Goal: Information Seeking & Learning: Learn about a topic

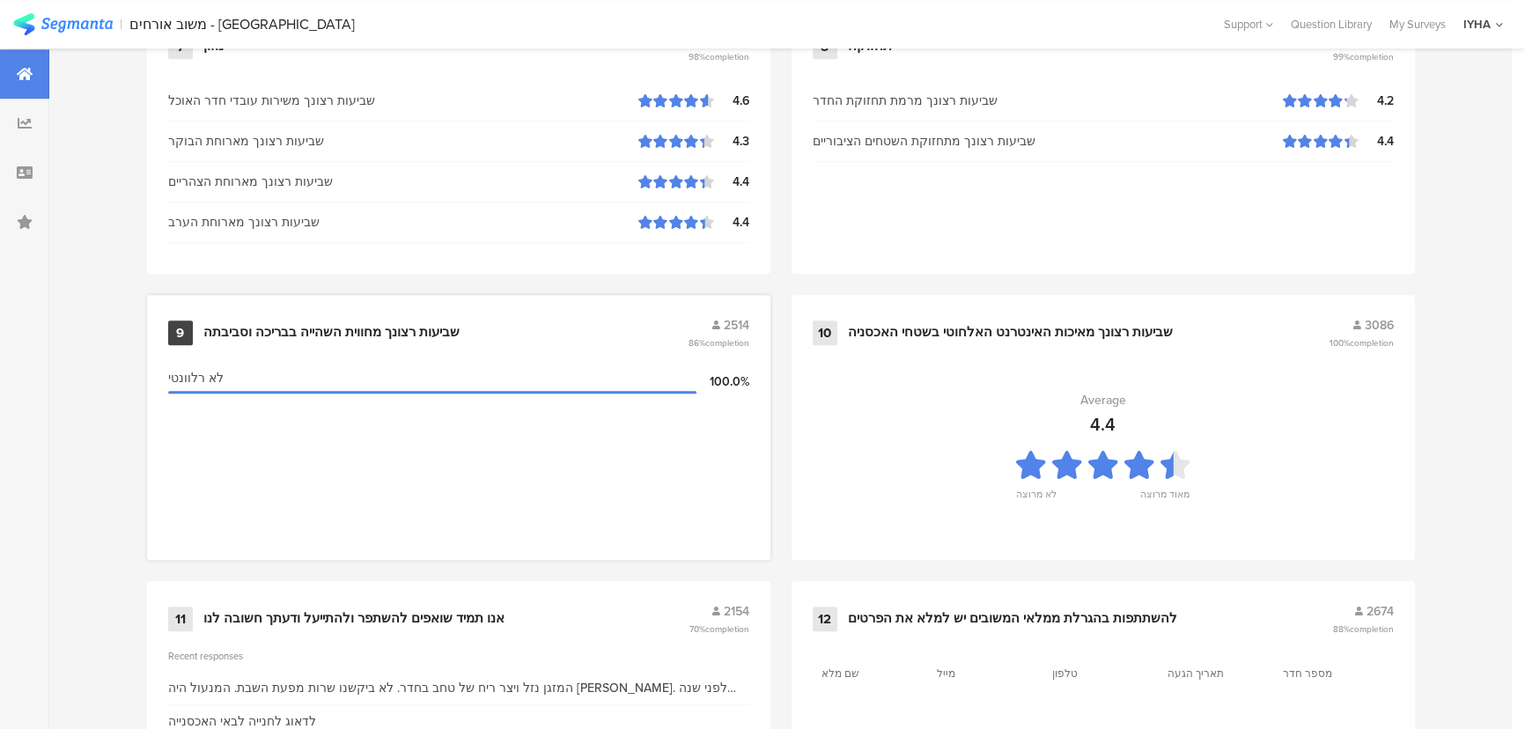
scroll to position [1850, 0]
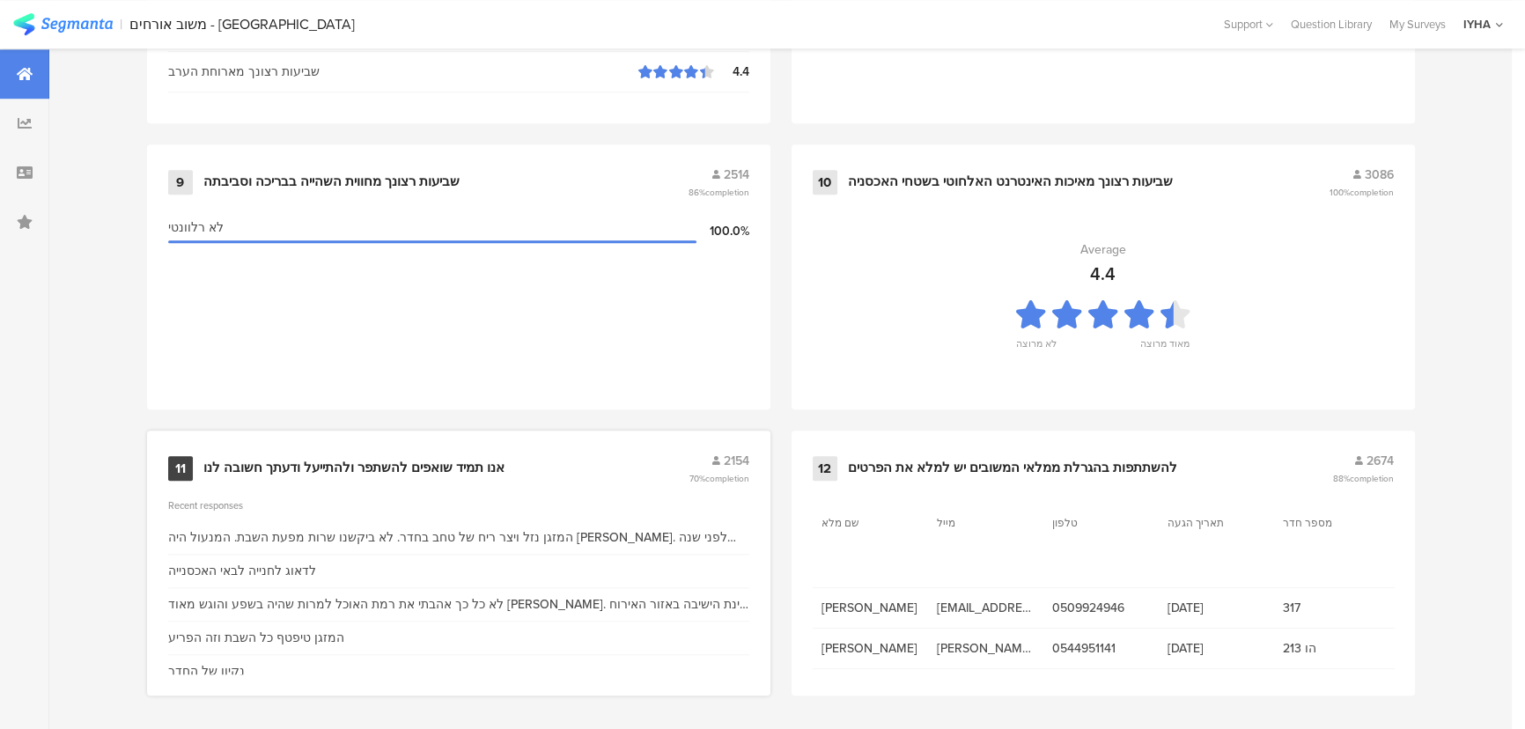
click at [476, 460] on div "אנו תמיד שואפים להשתפר ולהתייעל ודעתך חשובה לנו" at bounding box center [353, 469] width 301 height 18
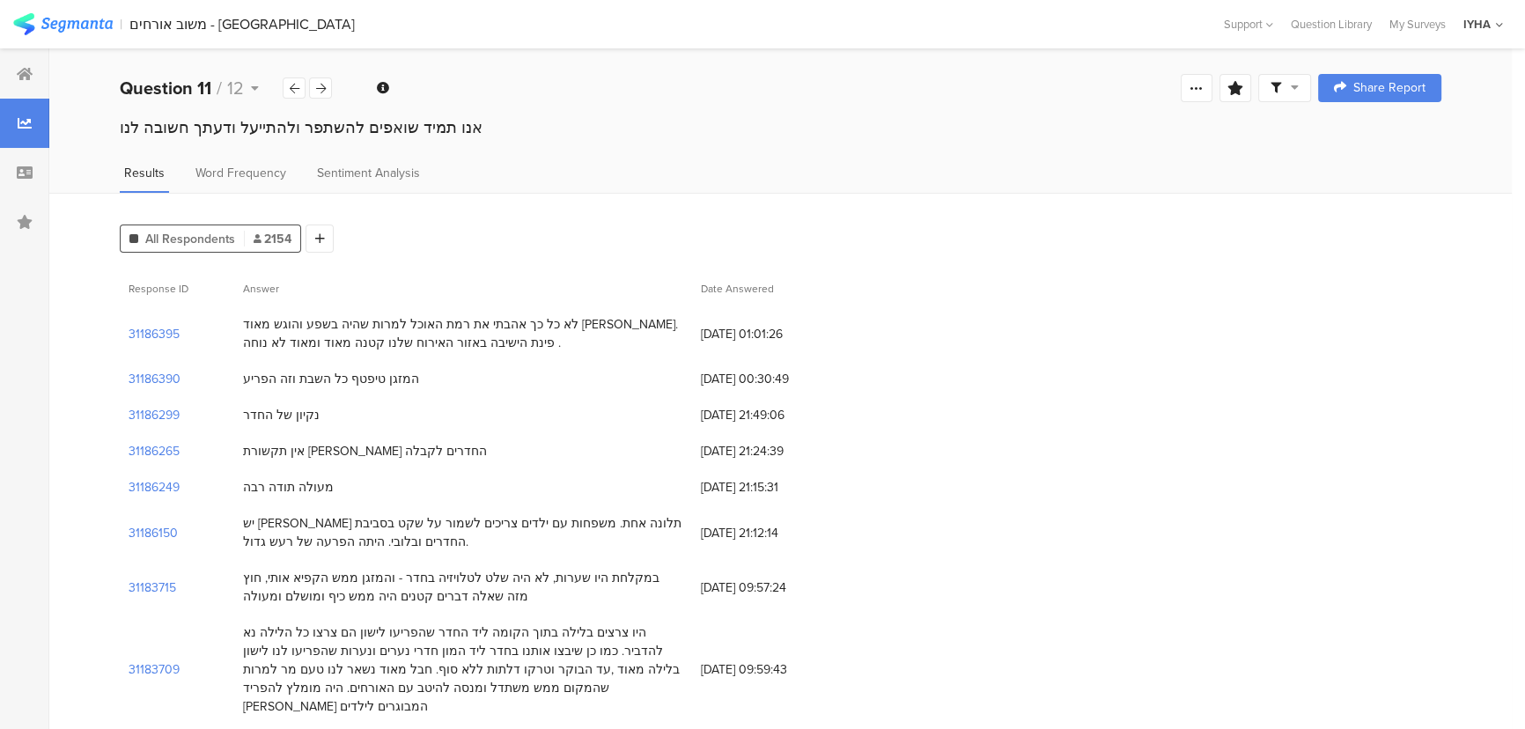
drag, startPoint x: 609, startPoint y: 326, endPoint x: 231, endPoint y: 347, distance: 378.4
click at [232, 347] on div "31186395 לא כל כך אהבתי את רמת האוכל למרות שהיה בשפע והוגש מאוד [PERSON_NAME]. …" at bounding box center [781, 333] width 1322 height 55
click at [140, 328] on section "31186395" at bounding box center [154, 334] width 51 height 18
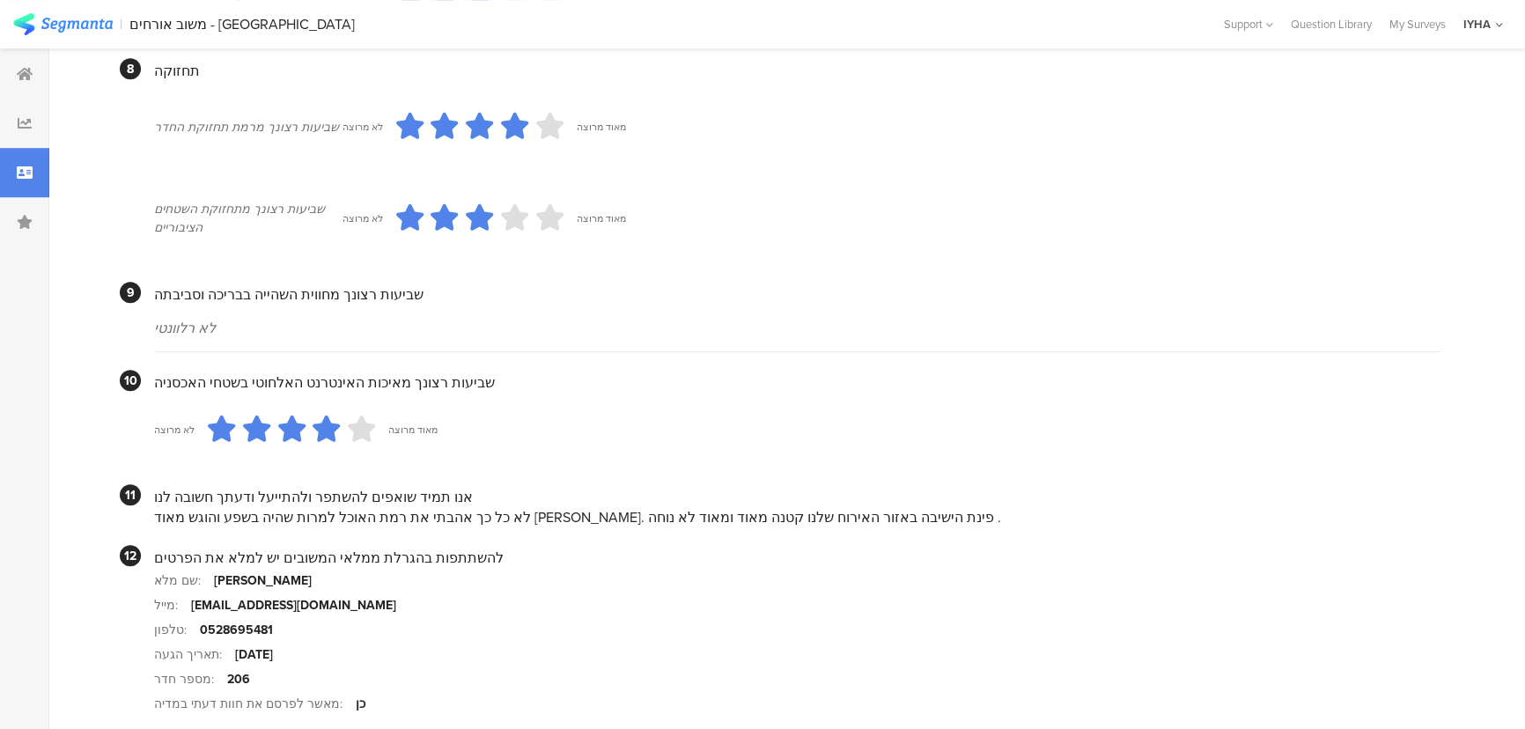
scroll to position [1531, 0]
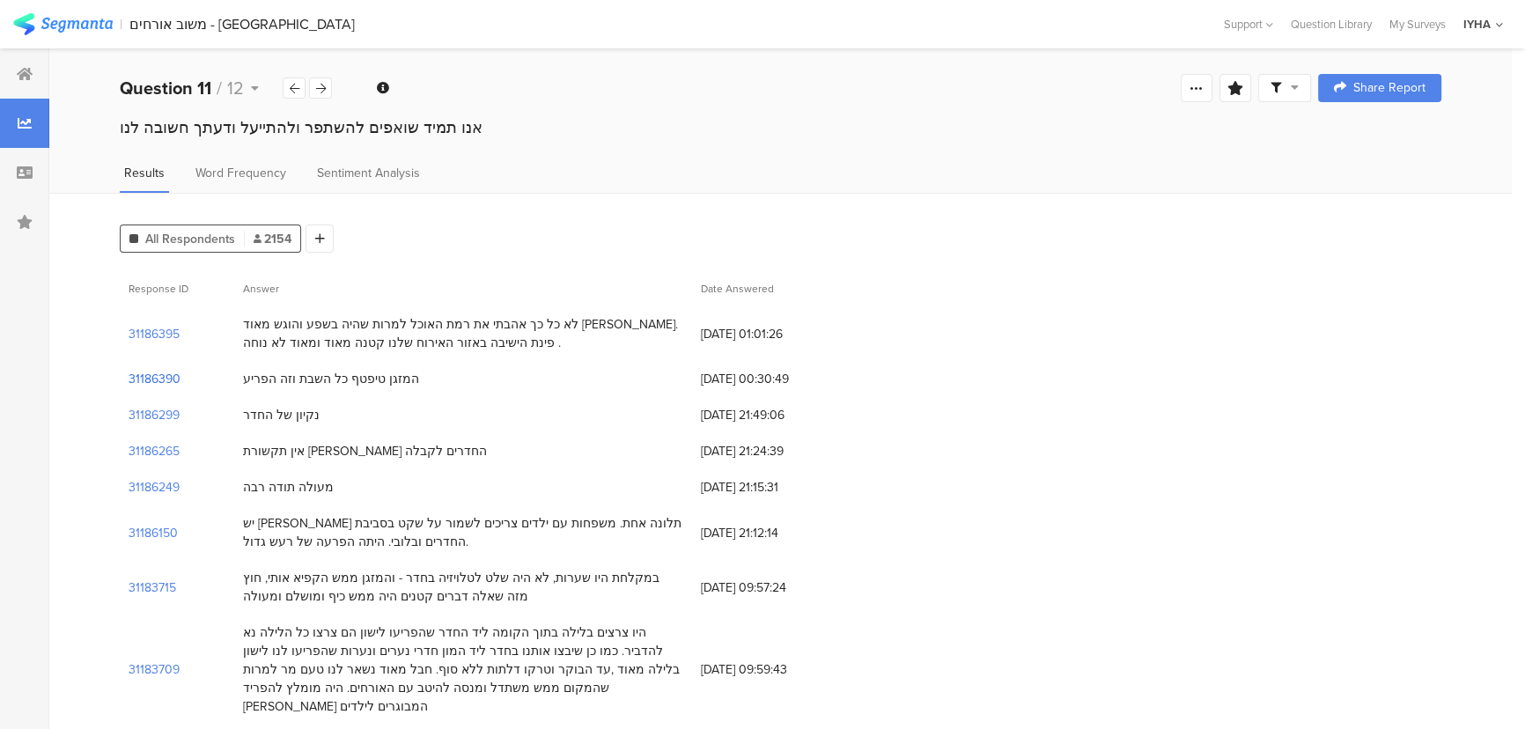
click at [166, 376] on section "31186390" at bounding box center [155, 379] width 52 height 18
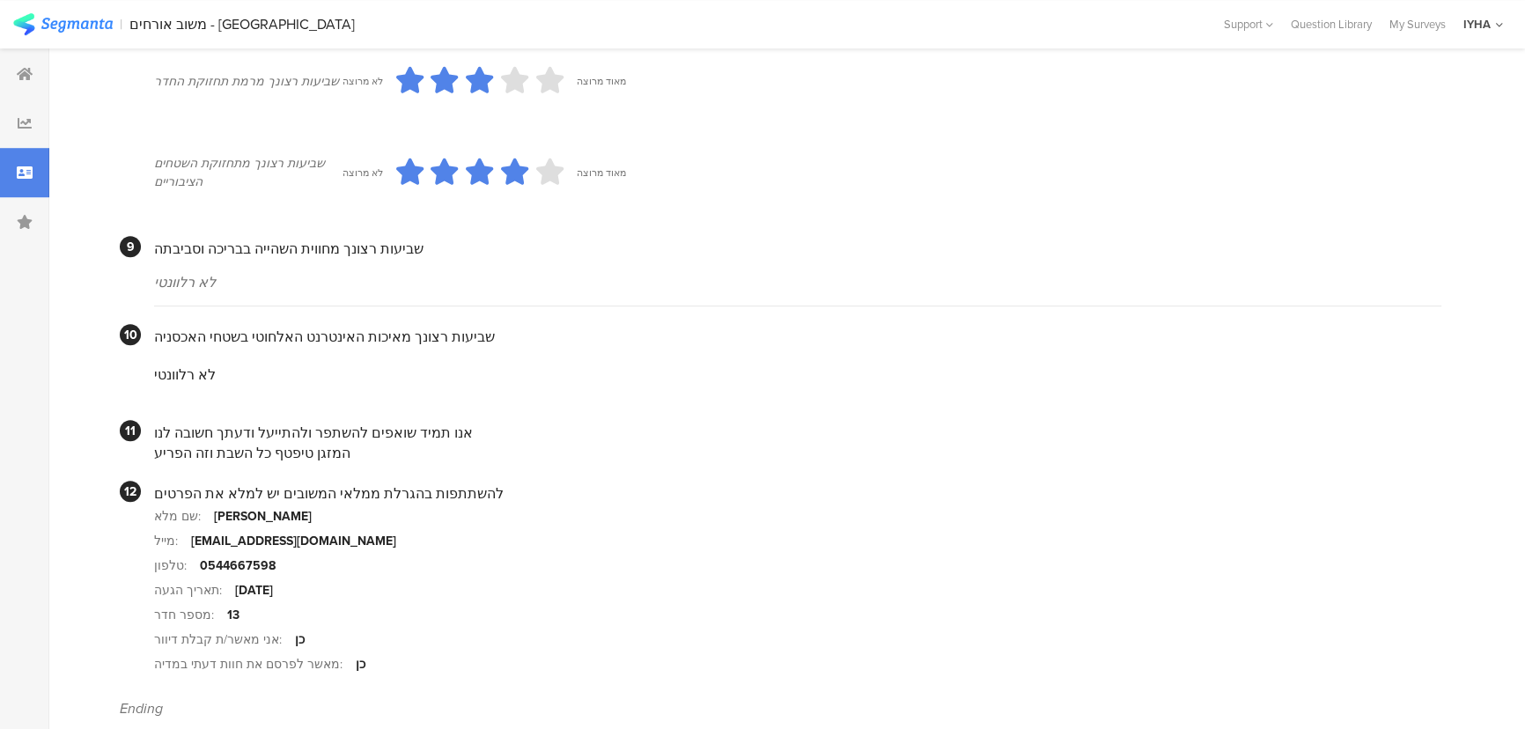
scroll to position [1590, 0]
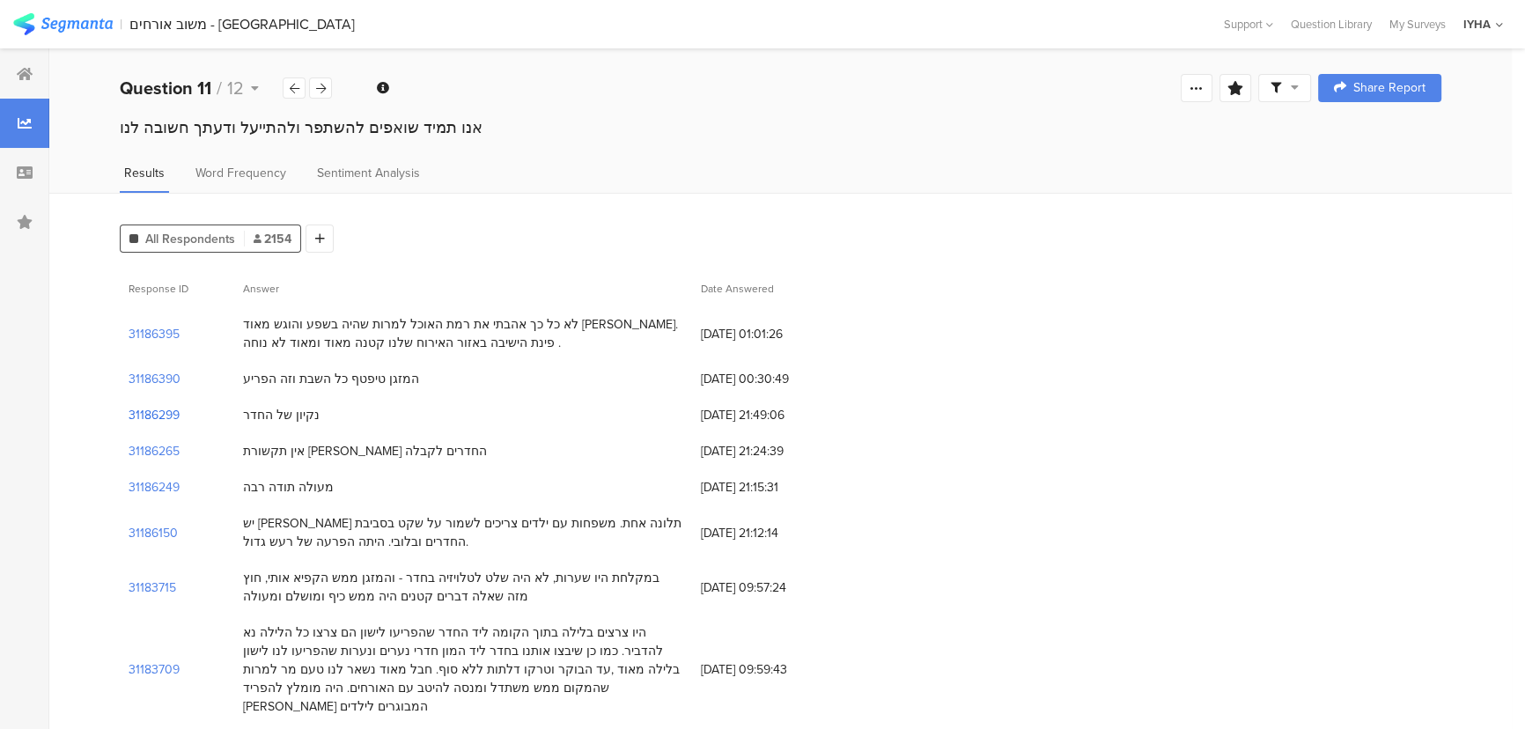
click at [144, 414] on section "31186299" at bounding box center [154, 415] width 51 height 18
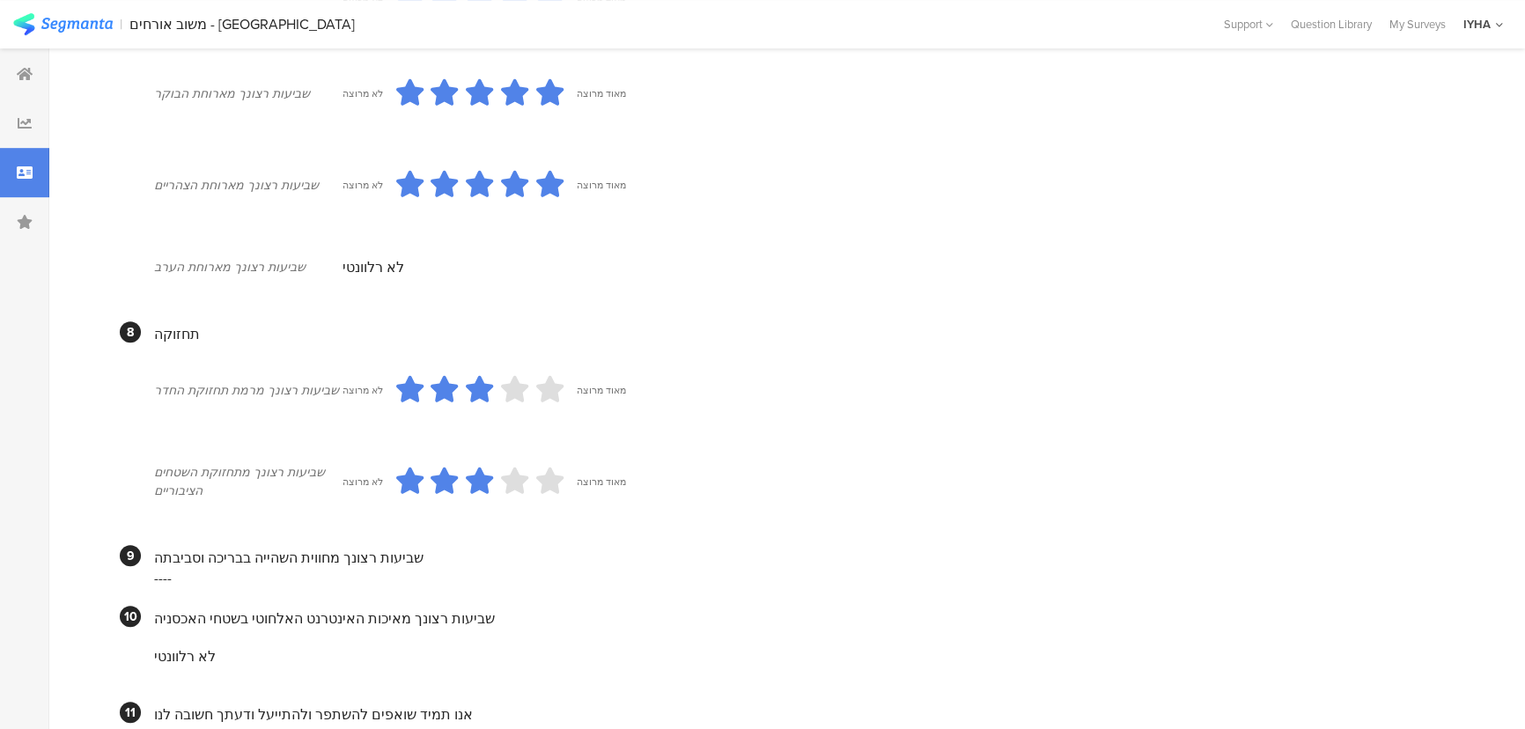
scroll to position [1376, 0]
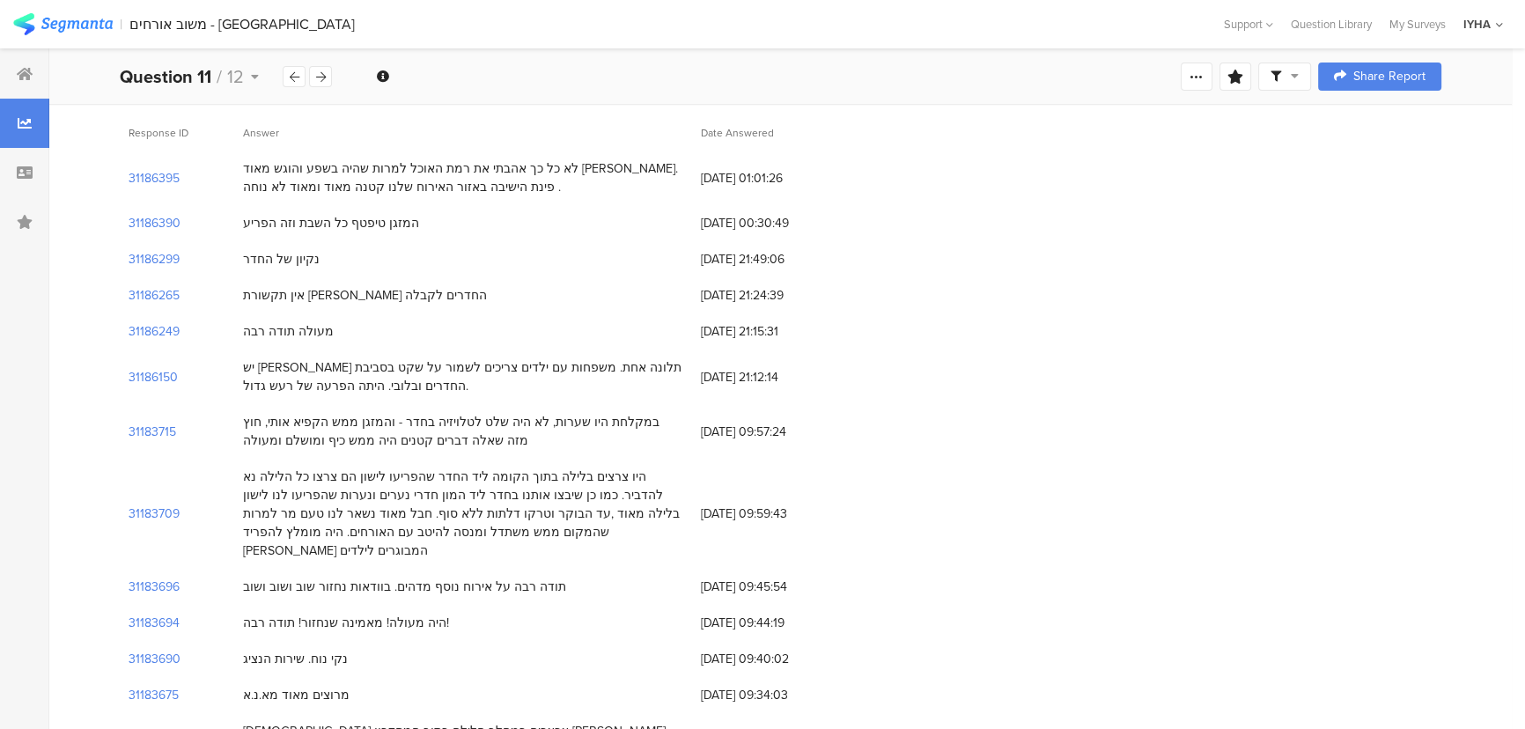
scroll to position [159, 0]
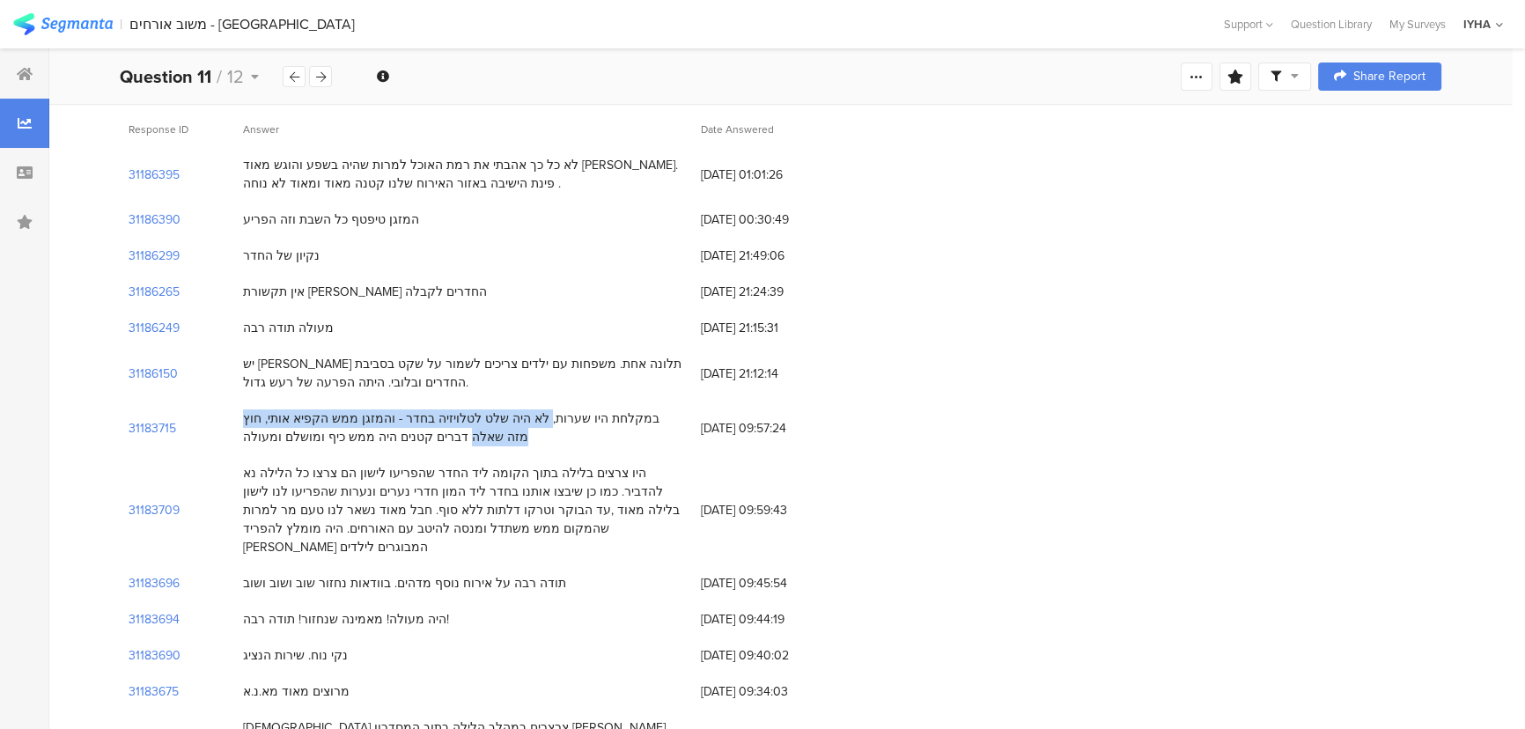
drag, startPoint x: 603, startPoint y: 422, endPoint x: 275, endPoint y: 415, distance: 328.6
click at [275, 415] on div "במקלחת היו שערות, לא היה שלט לטלויזיה בחדר - והמזגן ממש הקפיא אותי, חוץ מזה שאל…" at bounding box center [463, 428] width 440 height 37
click at [151, 425] on section "31183715" at bounding box center [153, 428] width 48 height 18
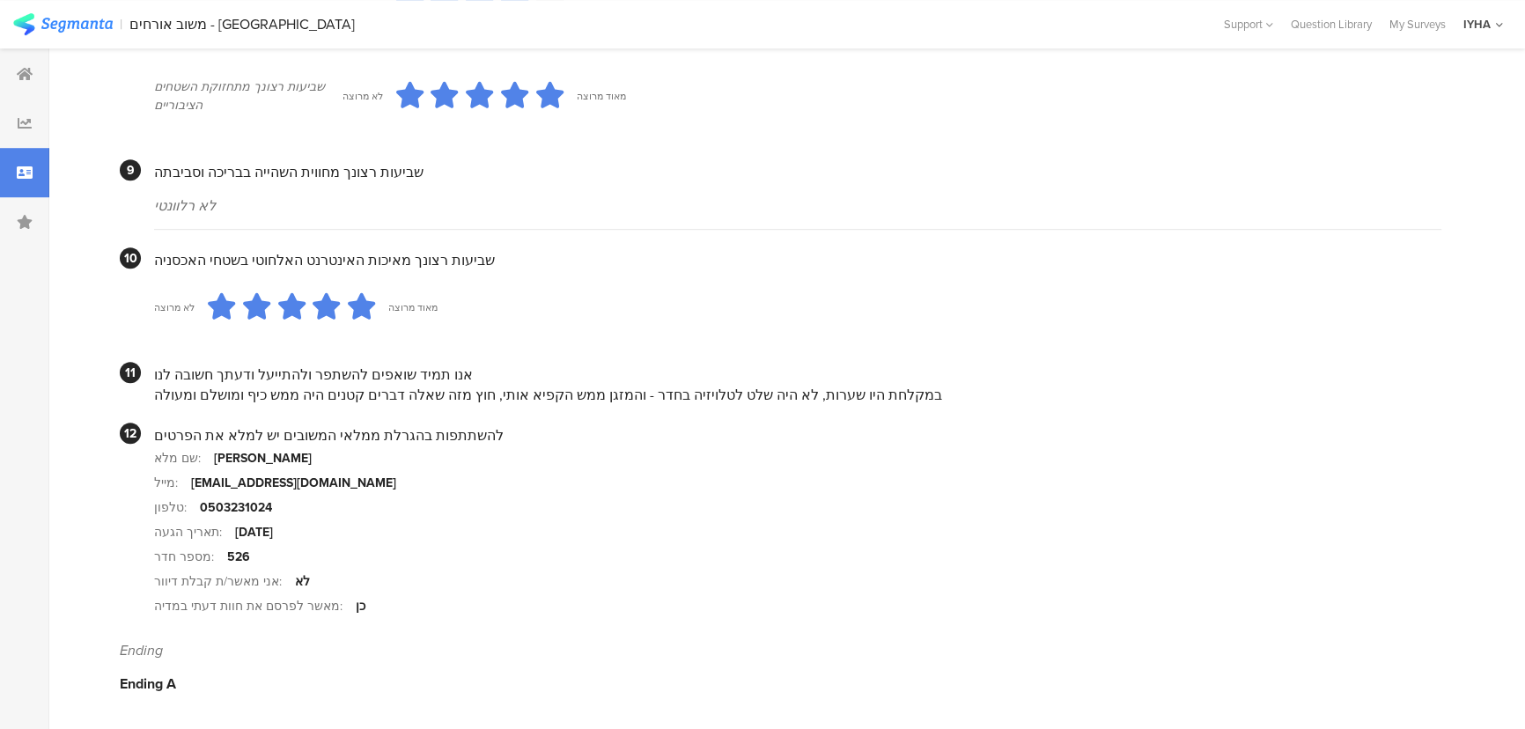
scroll to position [1535, 0]
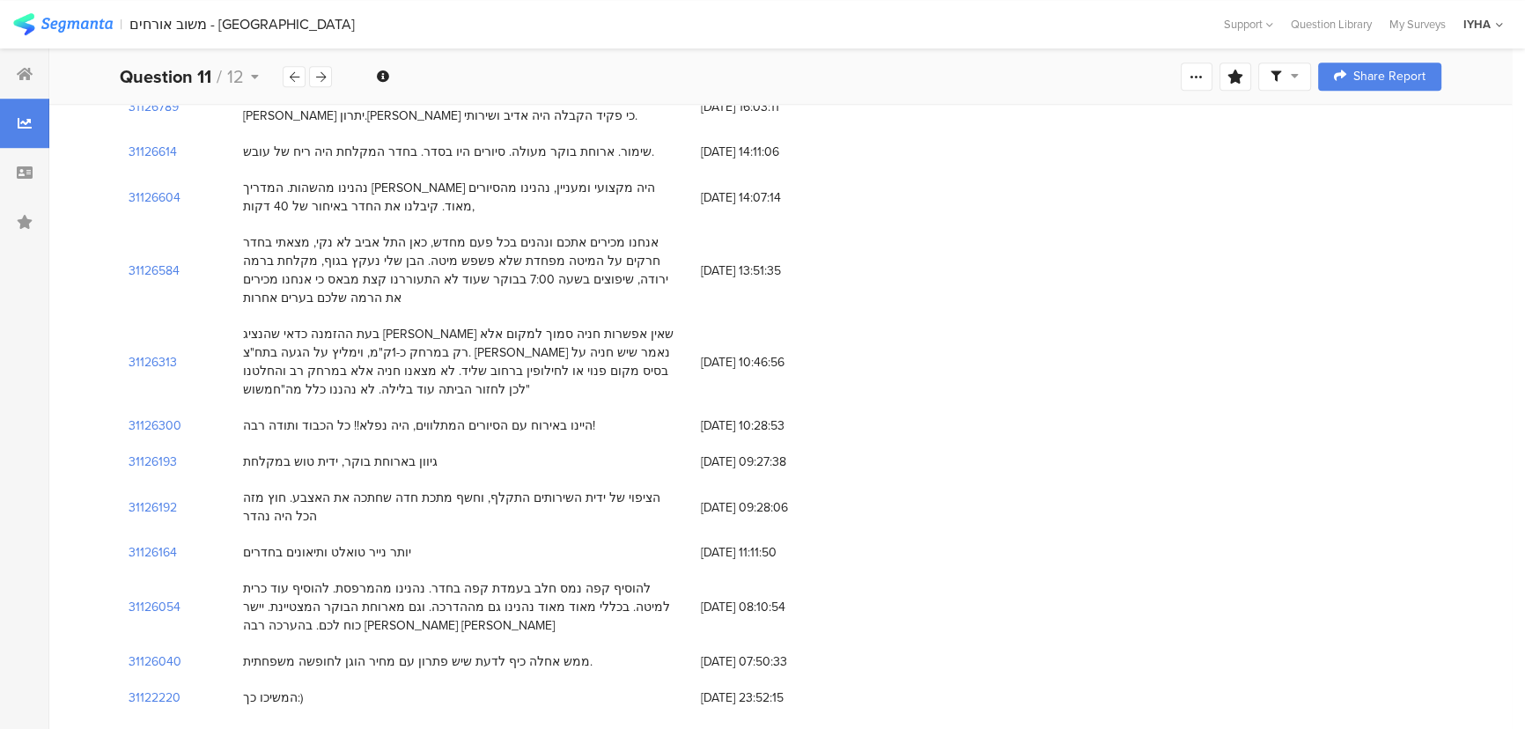
scroll to position [159, 0]
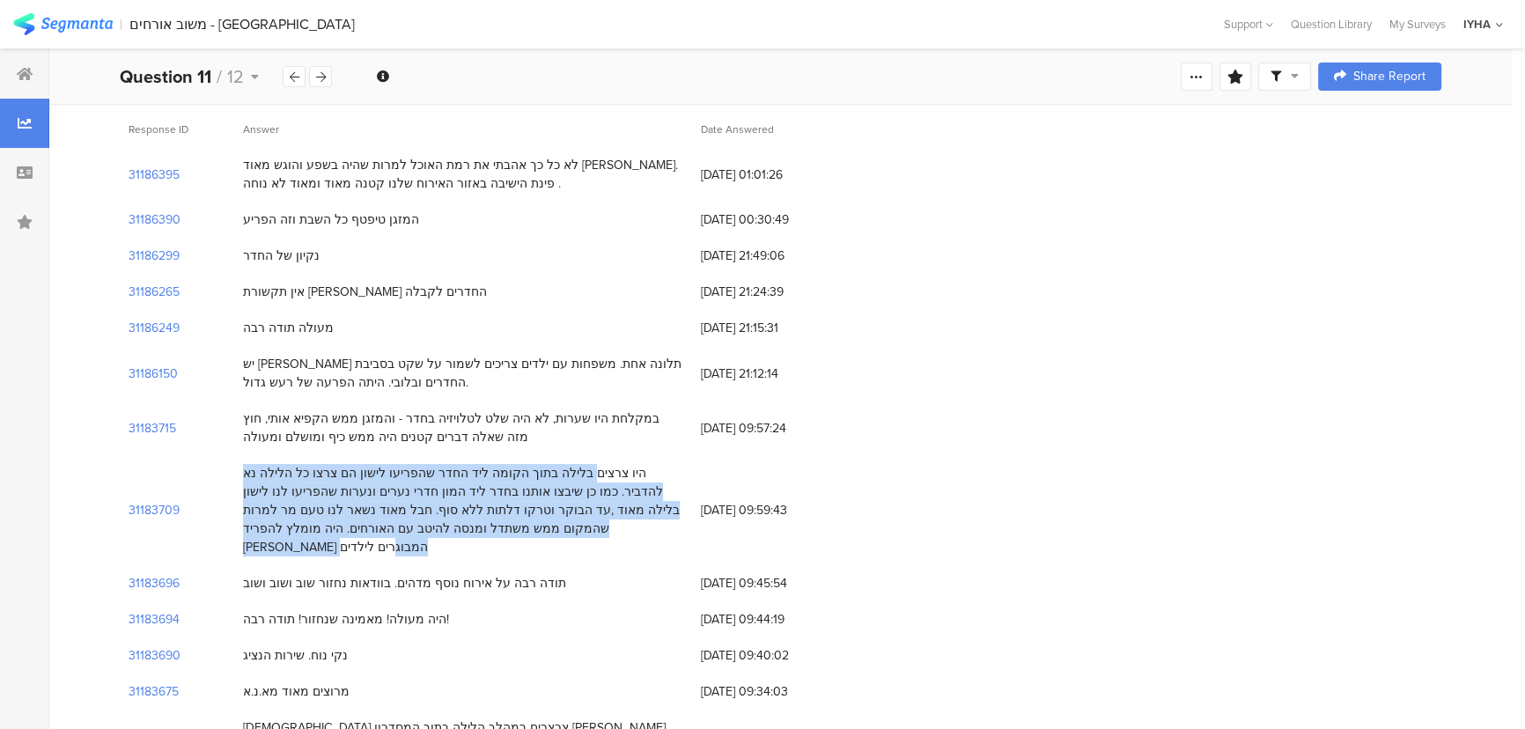
drag, startPoint x: 663, startPoint y: 474, endPoint x: 267, endPoint y: 532, distance: 400.5
click at [267, 532] on div "היו צרצים בלילה בתוך הקומה ליד החדר שהפריעו לישון הם צרצו כל הלילה נא להדביר. כ…" at bounding box center [463, 510] width 440 height 92
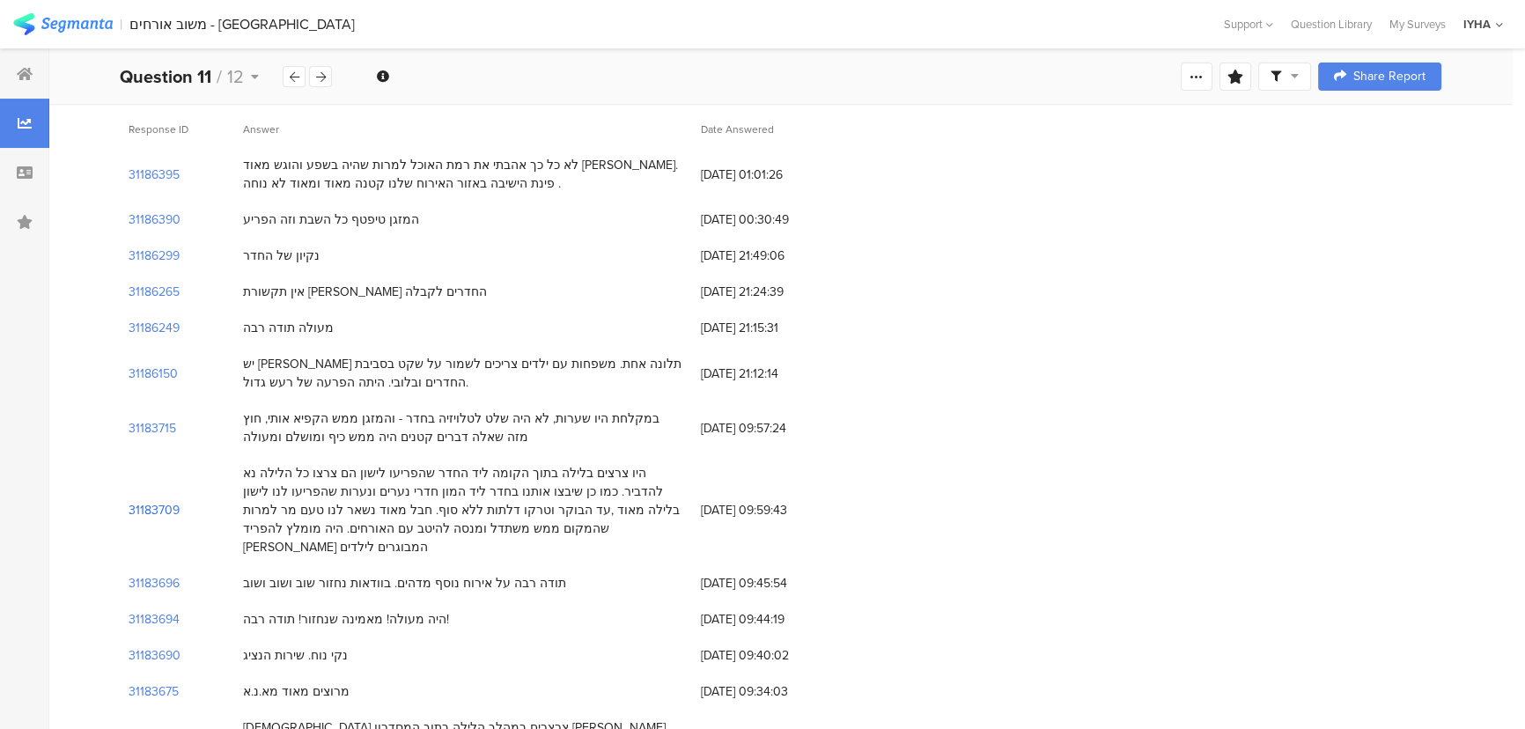
click at [137, 501] on section "31183709" at bounding box center [154, 510] width 51 height 18
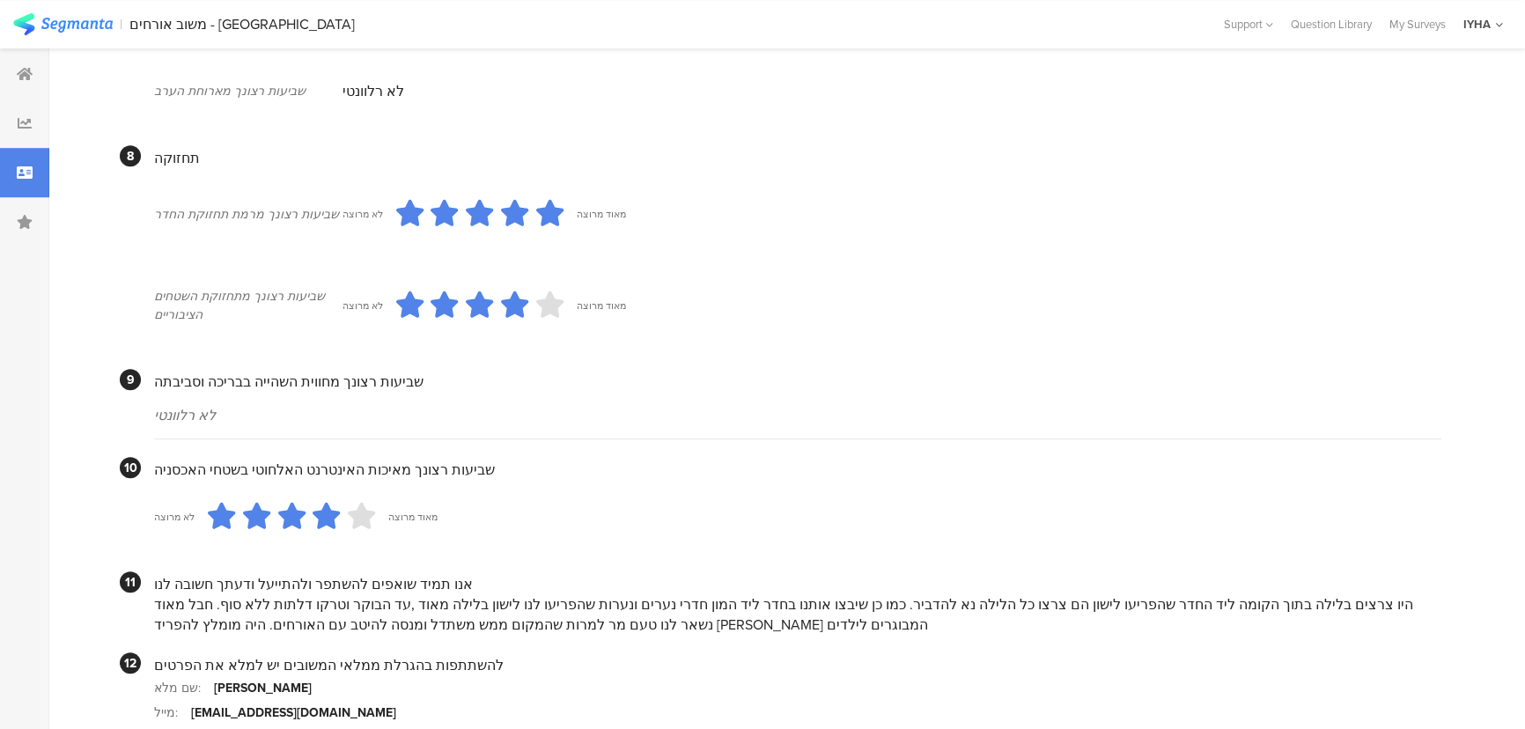
scroll to position [1593, 0]
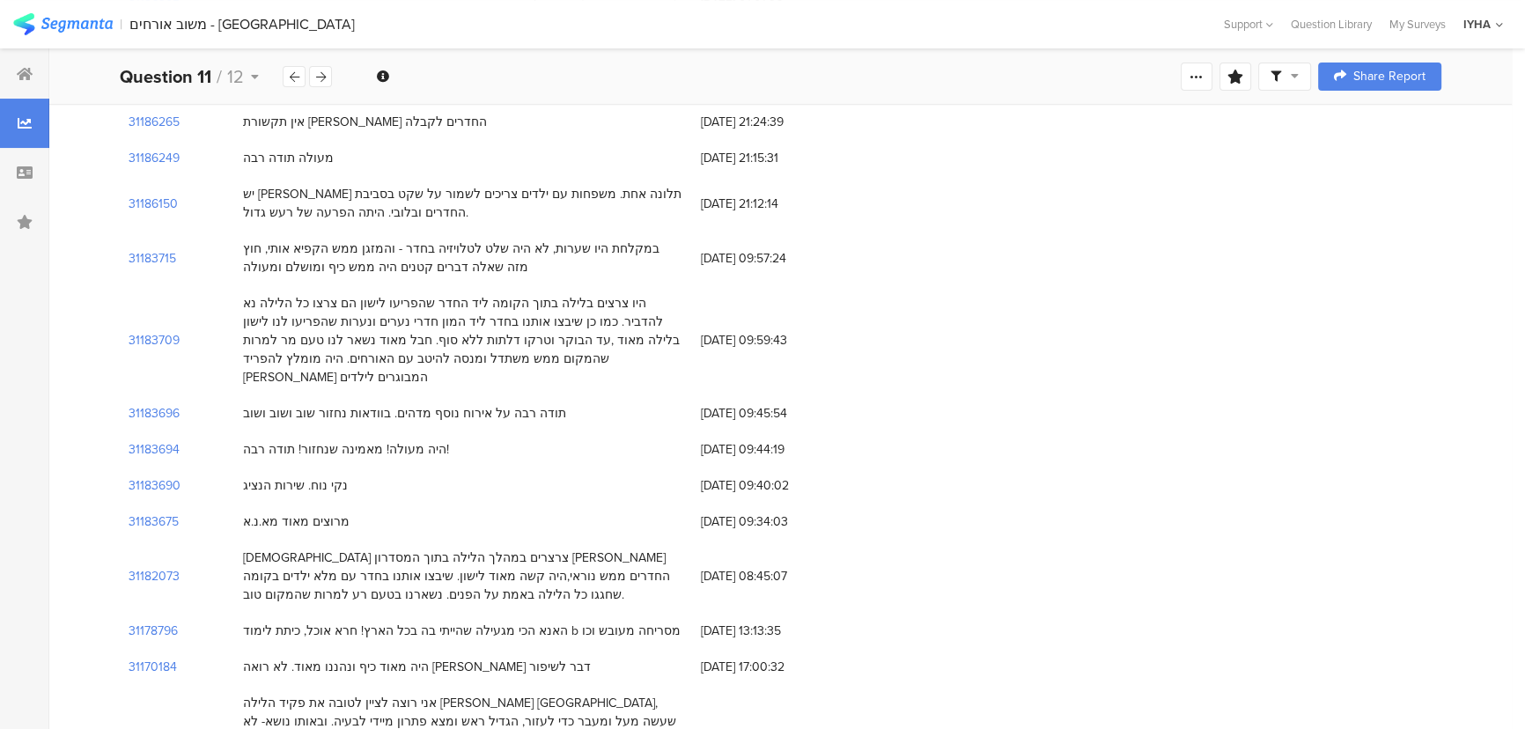
scroll to position [400, 0]
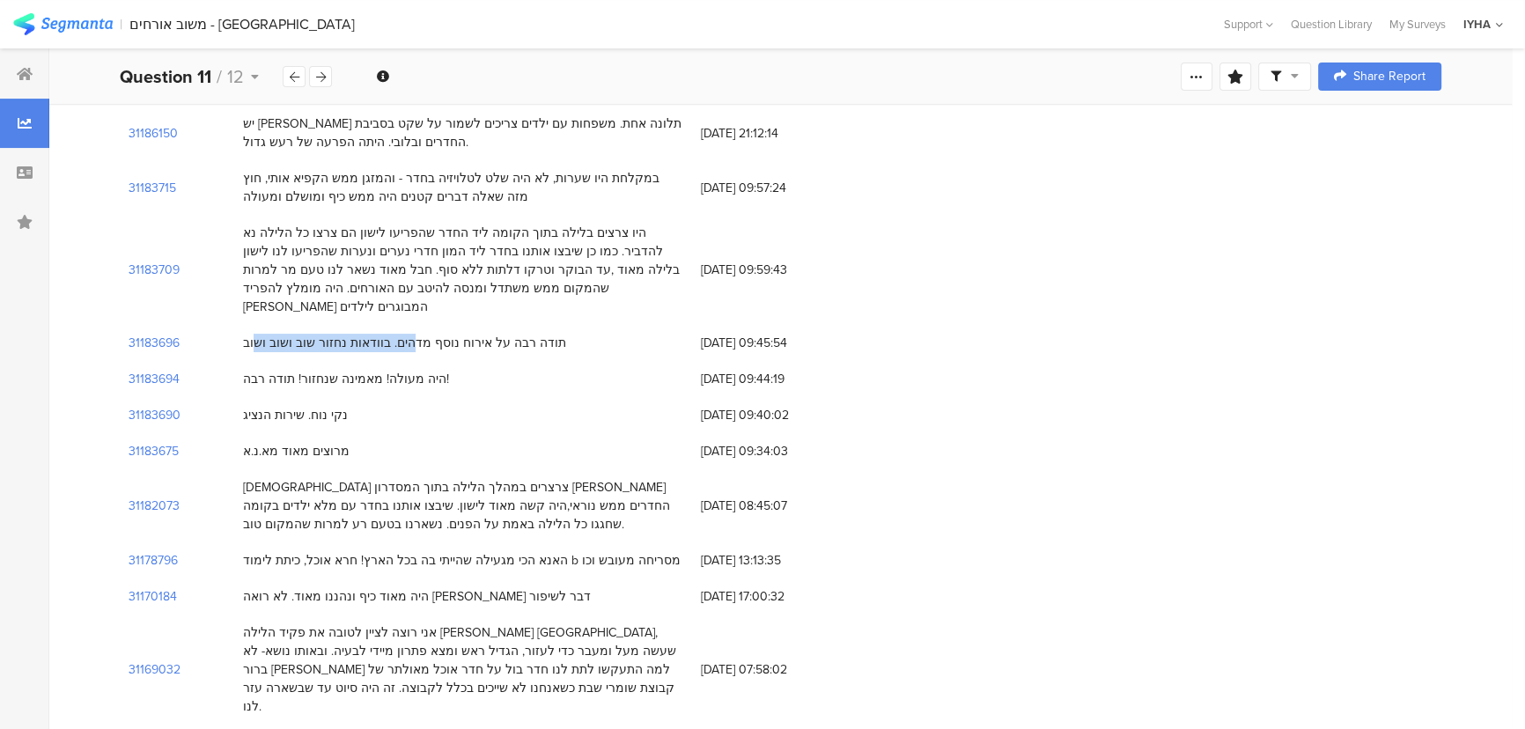
drag, startPoint x: 431, startPoint y: 322, endPoint x: 278, endPoint y: 322, distance: 152.4
click at [278, 334] on div "תודה רבה על אירוח נוסף מדהים. בוודאות נחזור שוב ושוב ושוב" at bounding box center [404, 343] width 323 height 18
click at [151, 334] on section "31183696" at bounding box center [154, 343] width 51 height 18
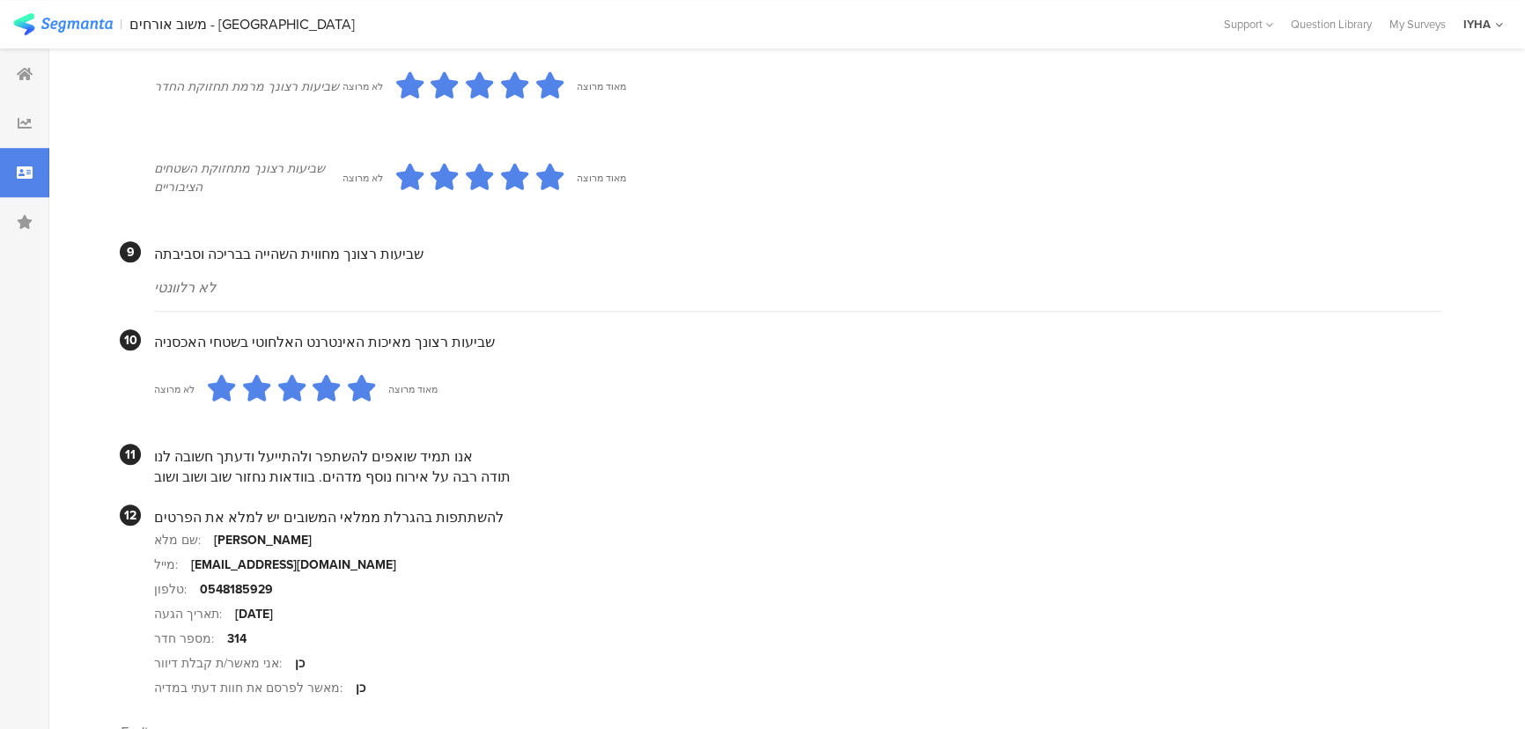
scroll to position [1518, 0]
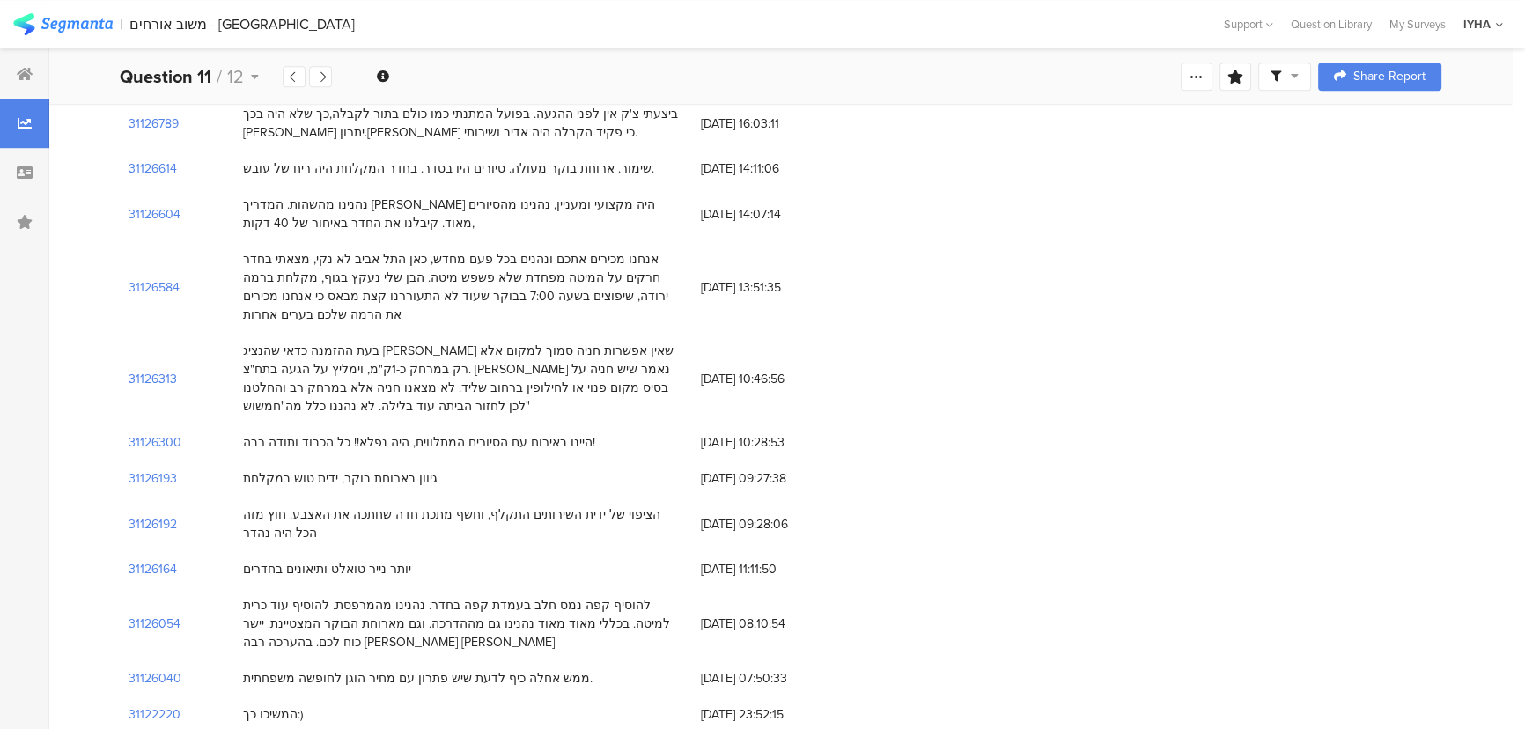
scroll to position [400, 0]
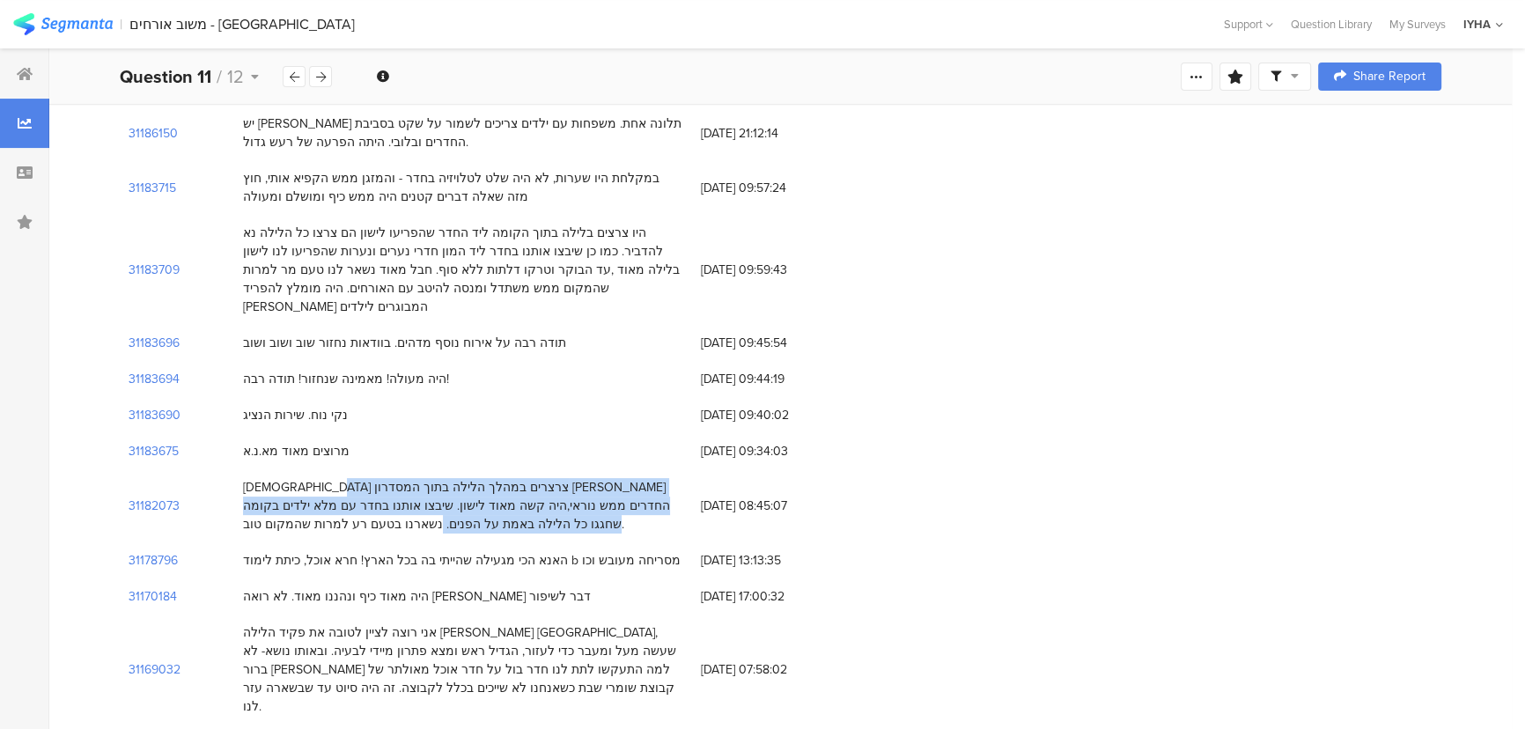
drag, startPoint x: 604, startPoint y: 473, endPoint x: 335, endPoint y: 512, distance: 272.3
click at [311, 519] on div "[DEMOGRAPHIC_DATA] צרצרים במהלך הלילה בתוך המסדרון [PERSON_NAME] החדרים ממש נור…" at bounding box center [463, 505] width 458 height 73
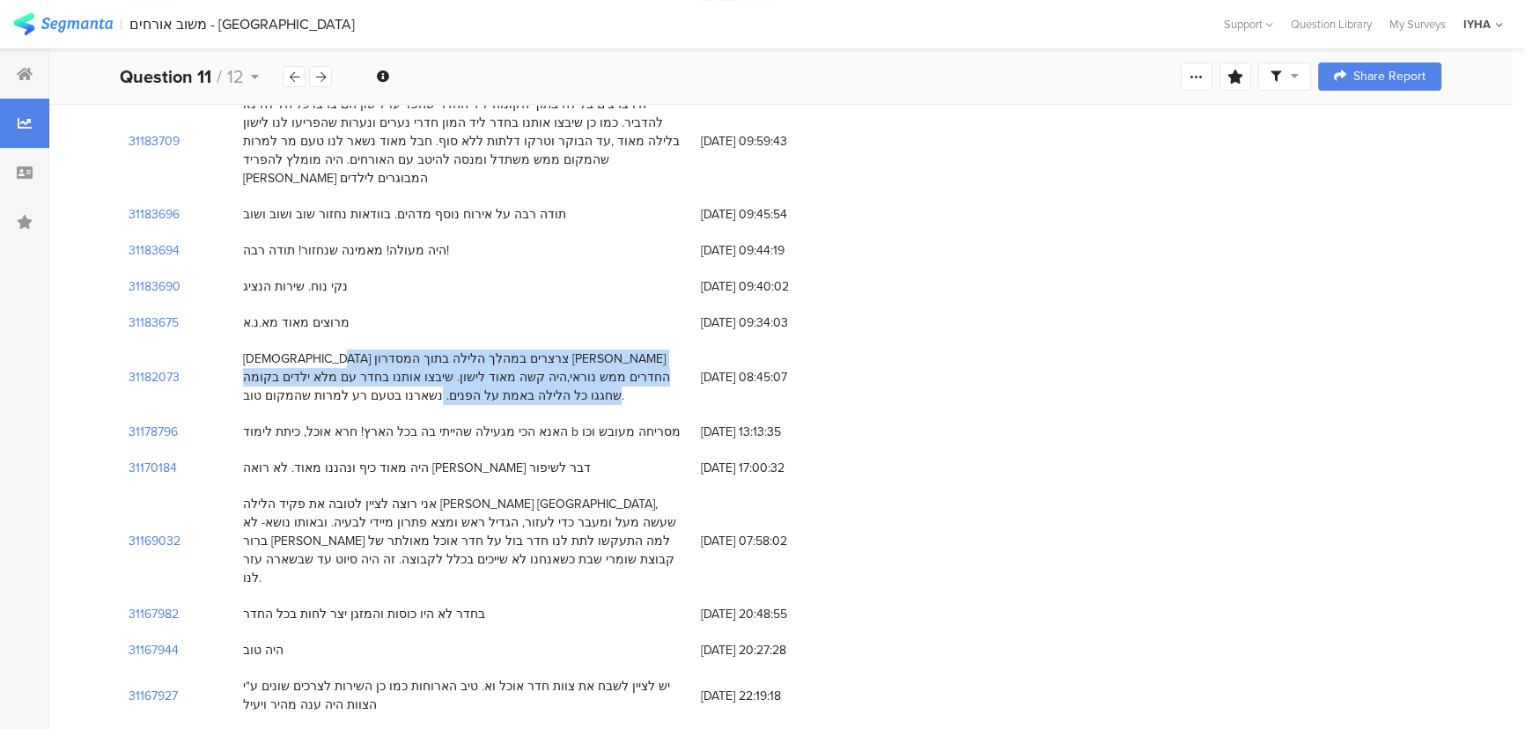
scroll to position [720, 0]
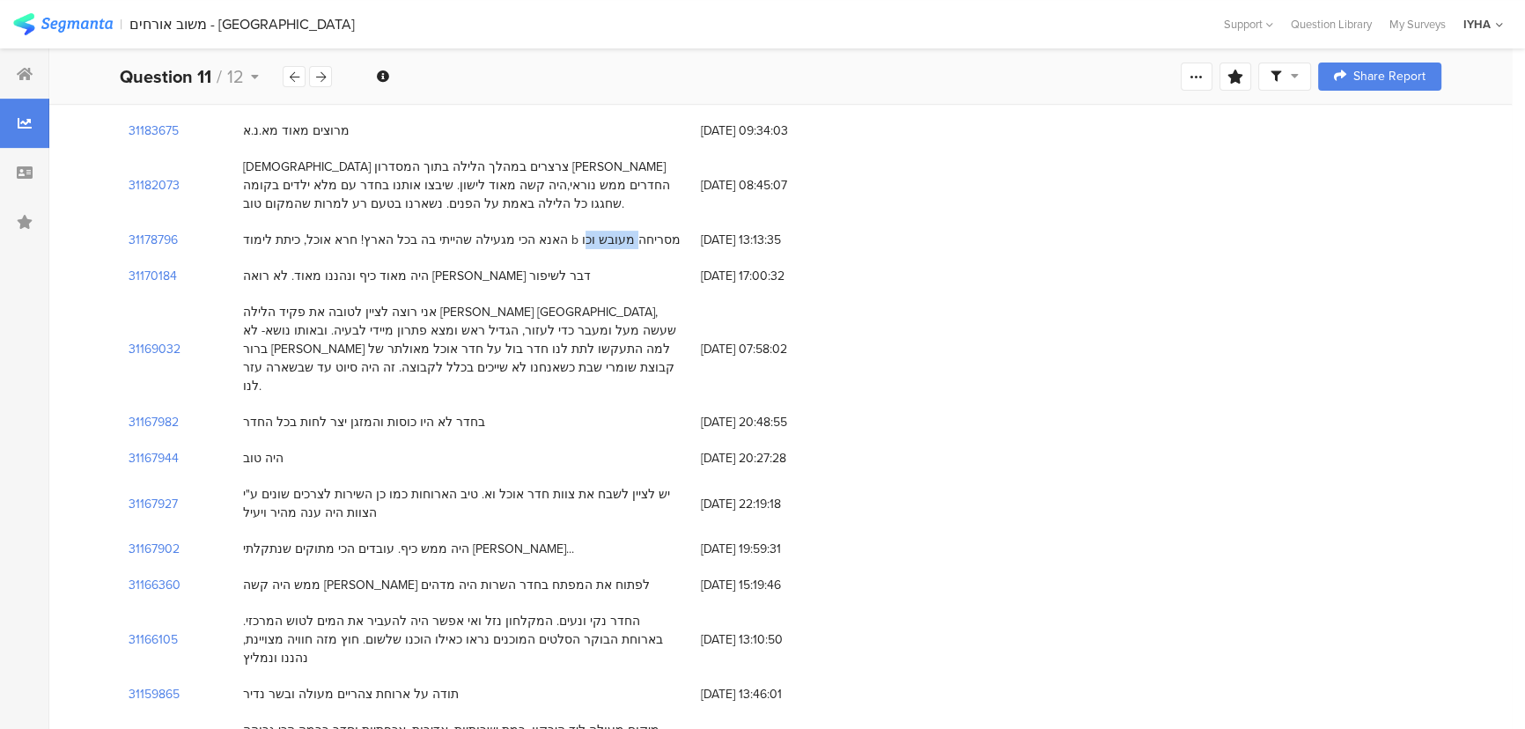
drag, startPoint x: 586, startPoint y: 219, endPoint x: 343, endPoint y: 233, distance: 242.6
click at [618, 231] on div "האנא הכי מגעילה שהייתי בה בכל הארץ! חרא אוכל, כיתת לימוד b מסריחה מעובש וכו" at bounding box center [462, 240] width 438 height 18
click at [167, 231] on section "31178796" at bounding box center [153, 240] width 49 height 18
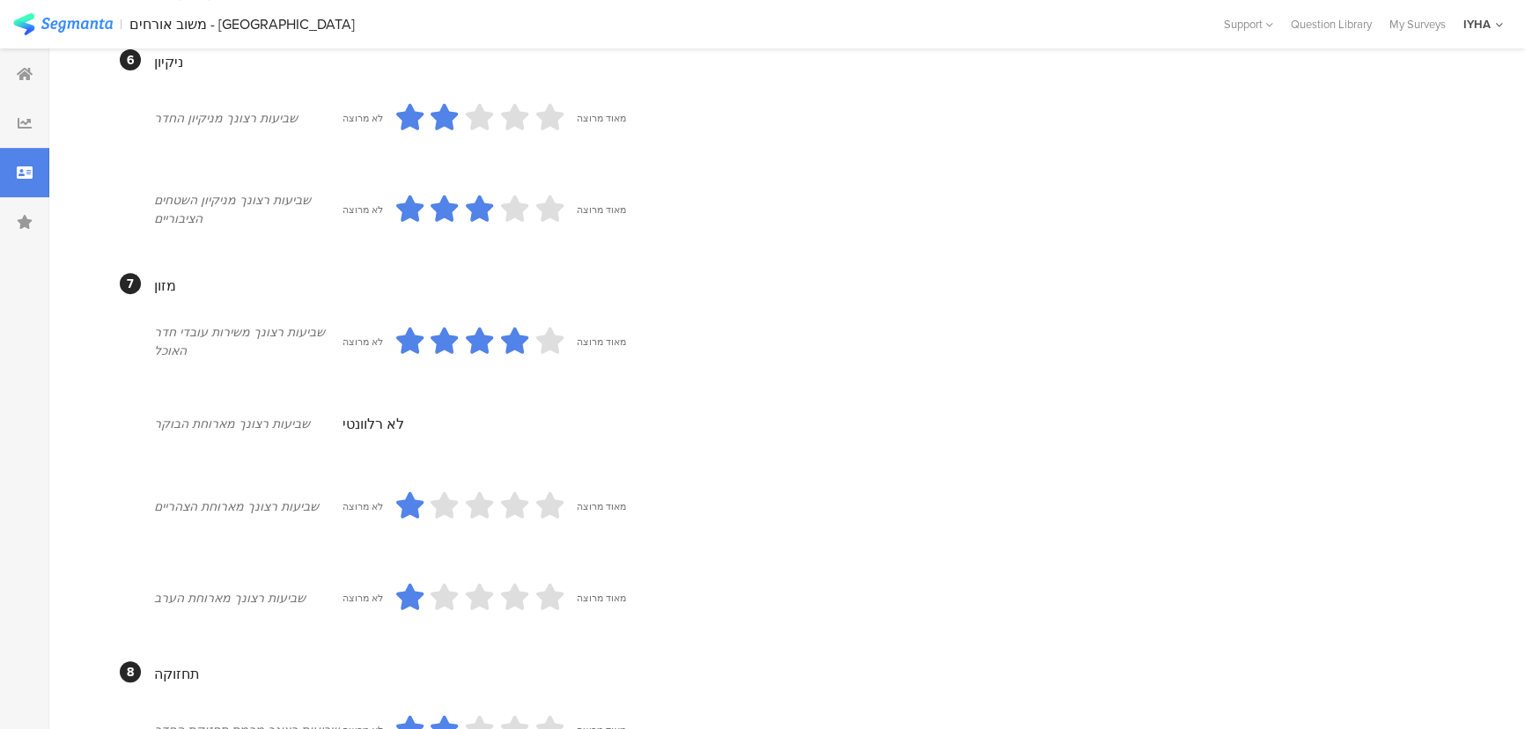
scroll to position [567, 0]
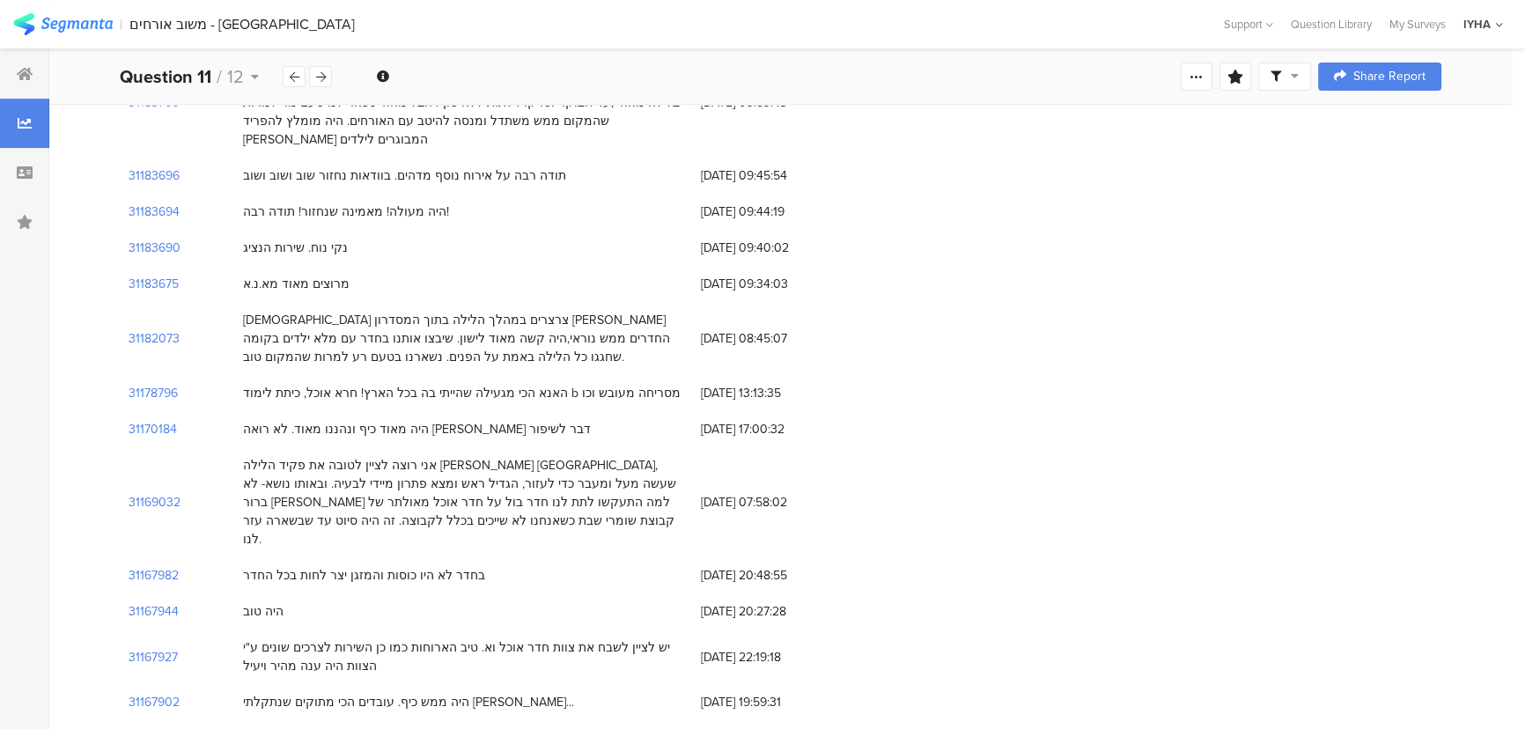
scroll to position [720, 0]
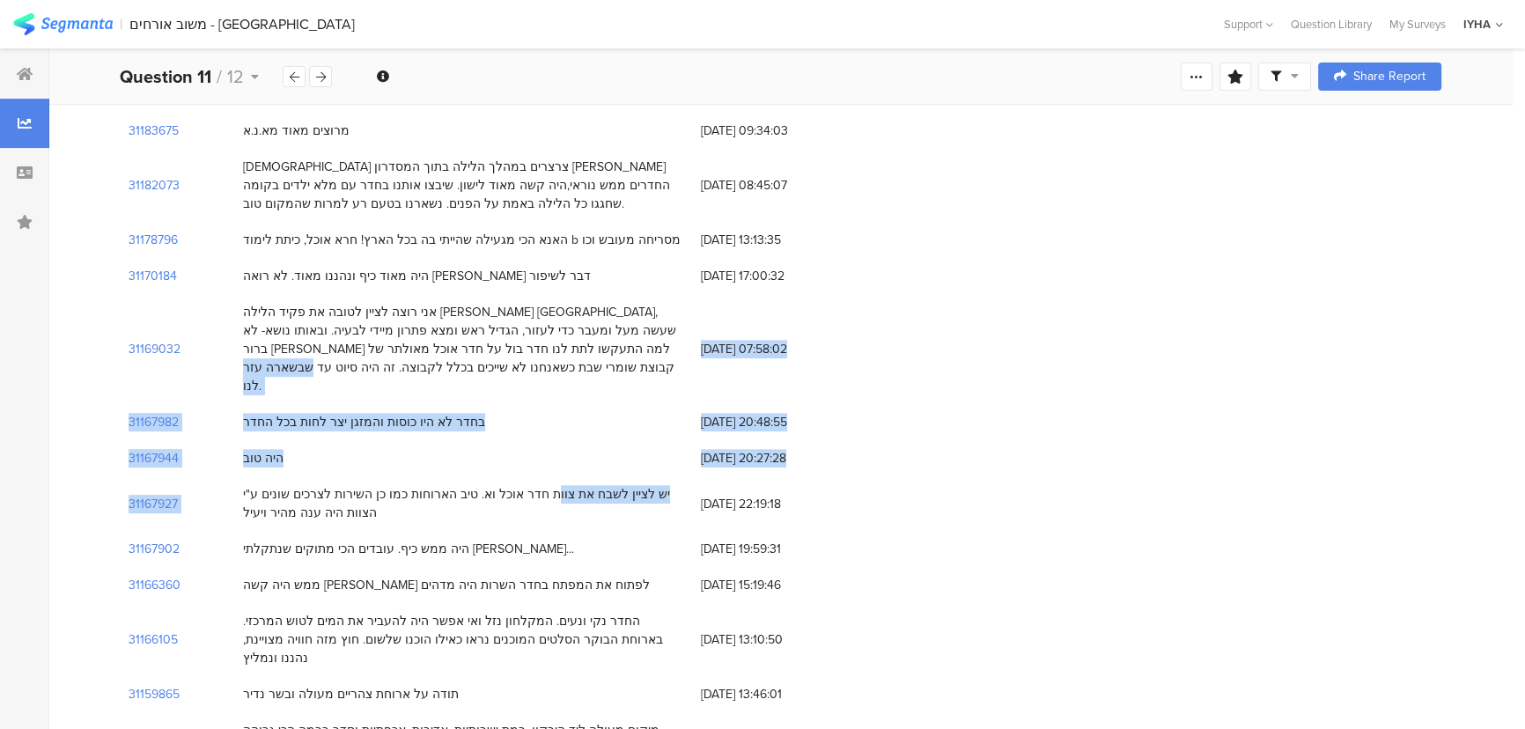
drag, startPoint x: 584, startPoint y: 453, endPoint x: 518, endPoint y: 363, distance: 111.5
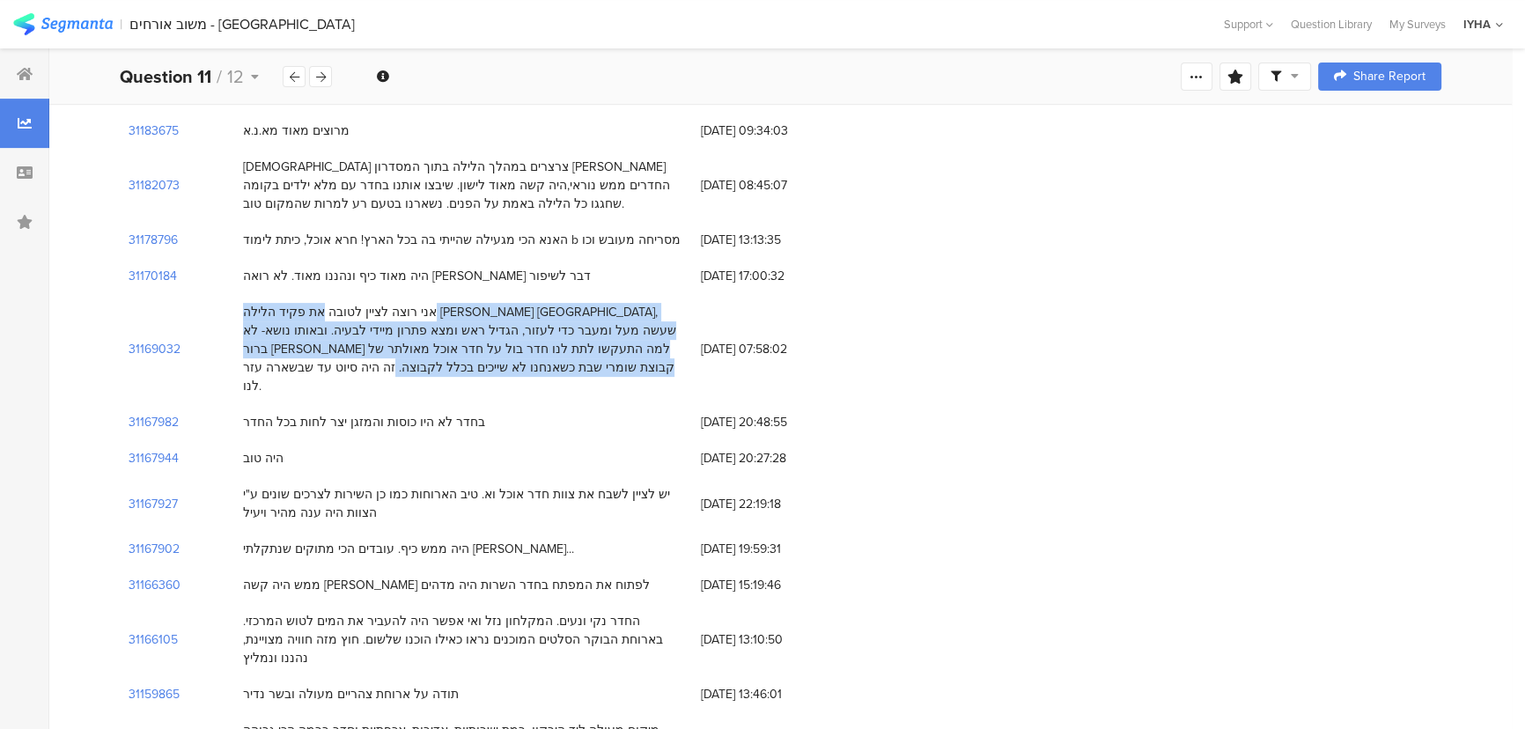
drag, startPoint x: 596, startPoint y: 286, endPoint x: 292, endPoint y: 346, distance: 310.5
click at [292, 346] on div "אני רוצה לציין לטובה את פקיד הלילה [PERSON_NAME] [GEOGRAPHIC_DATA], שעשה מעל ומ…" at bounding box center [463, 349] width 440 height 92
click at [370, 333] on div "אני רוצה לציין לטובה את פקיד הלילה [PERSON_NAME] [GEOGRAPHIC_DATA], שעשה מעל ומ…" at bounding box center [463, 349] width 440 height 92
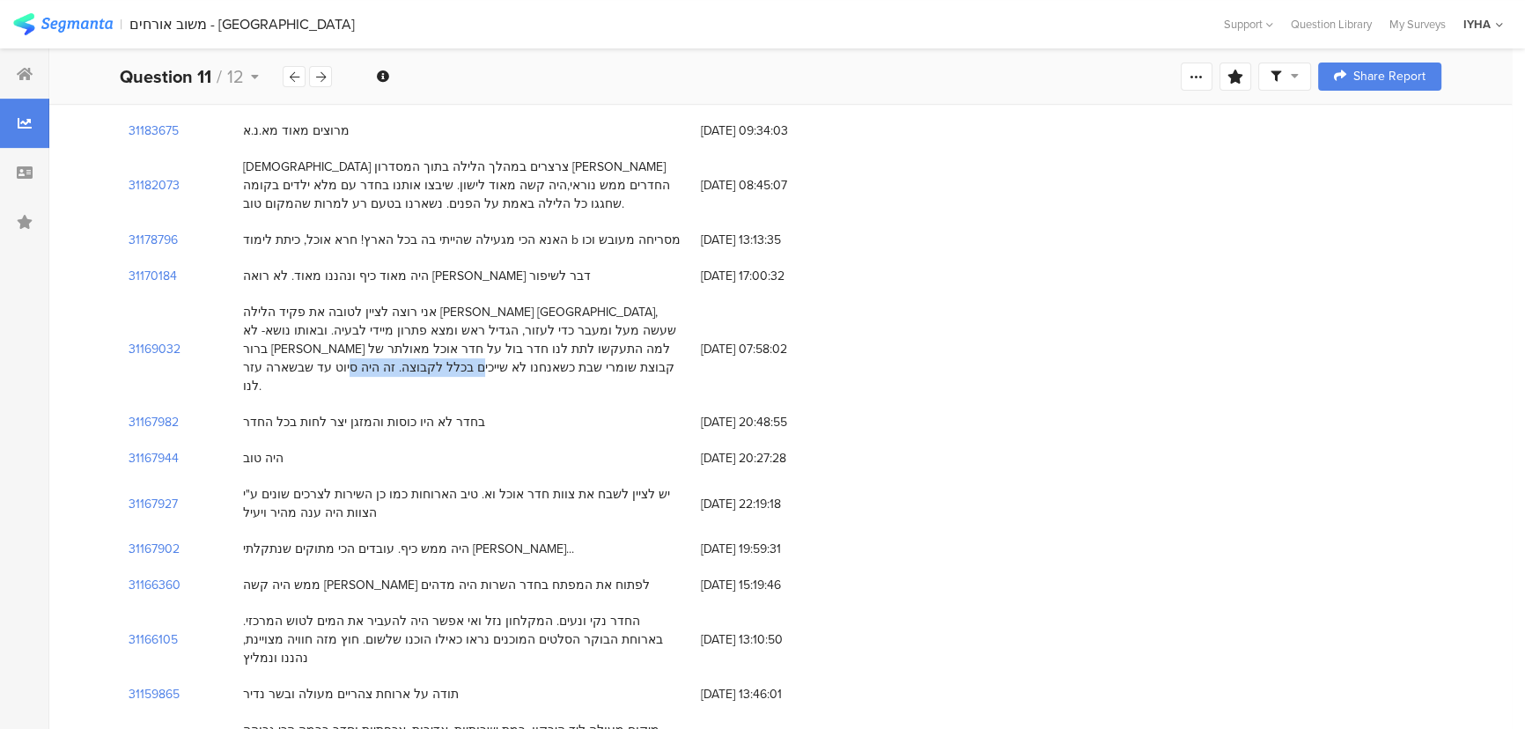
drag, startPoint x: 276, startPoint y: 334, endPoint x: 264, endPoint y: 351, distance: 20.3
click at [248, 354] on div "אני רוצה לציין לטובה את פקיד הלילה [PERSON_NAME] [GEOGRAPHIC_DATA], שעשה מעל ומ…" at bounding box center [463, 349] width 440 height 92
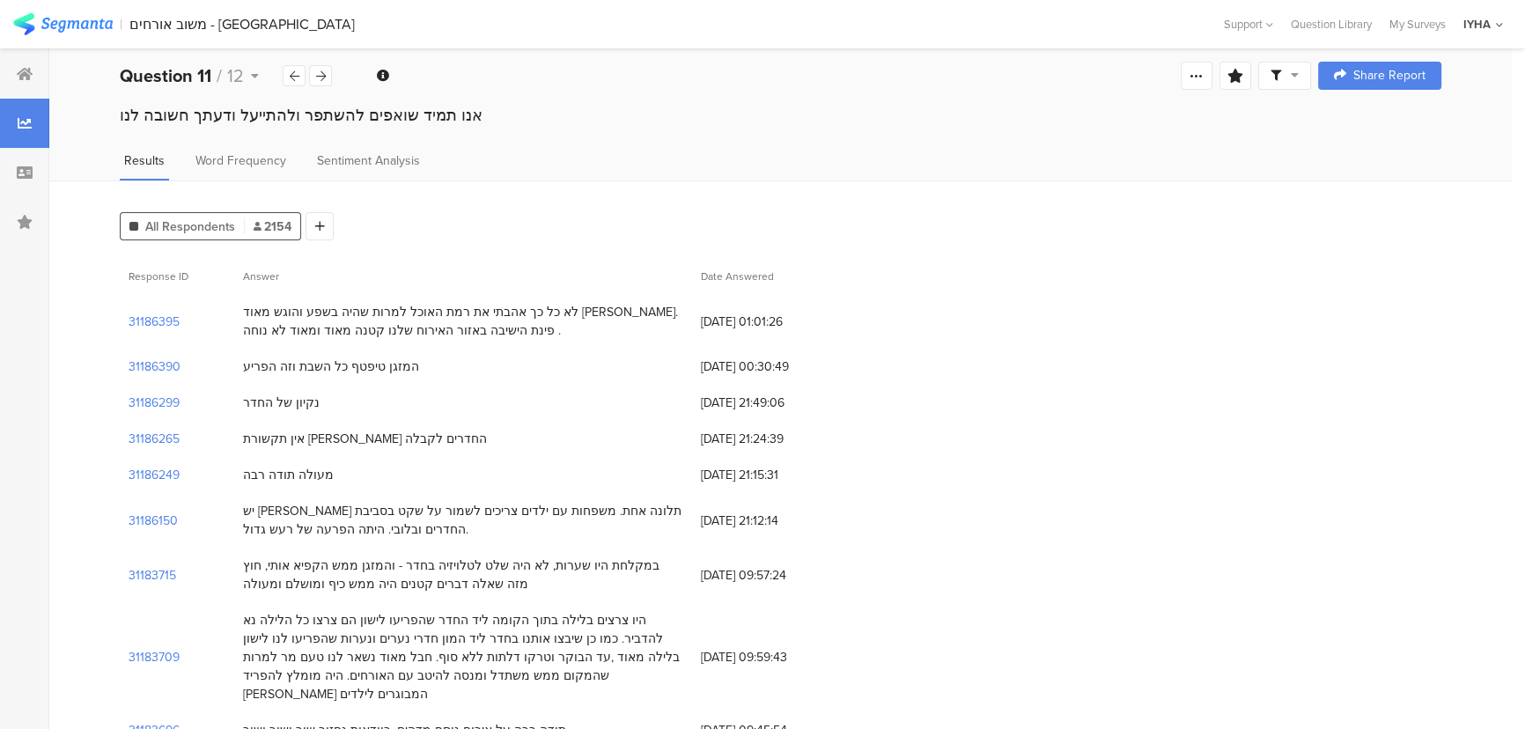
scroll to position [0, 0]
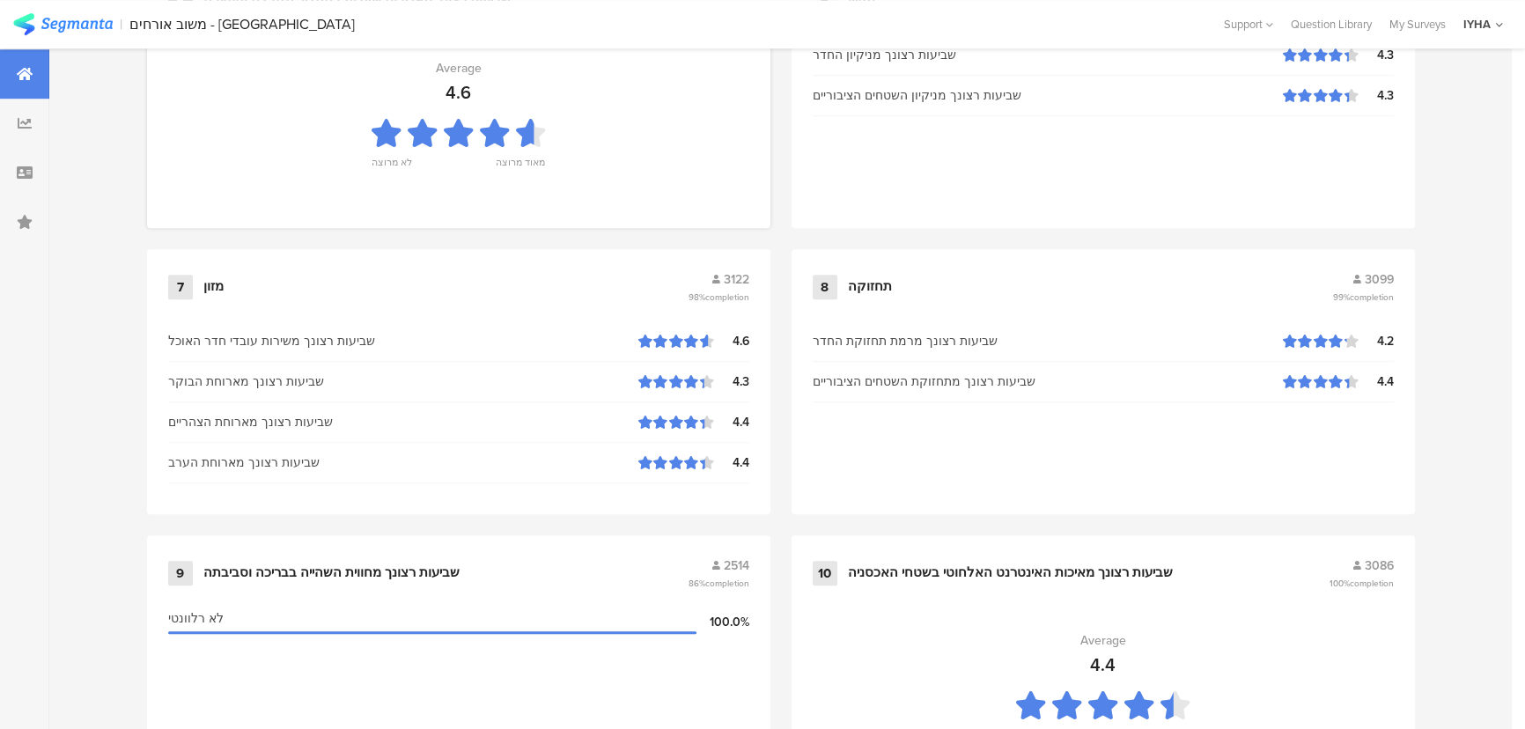
scroll to position [1850, 0]
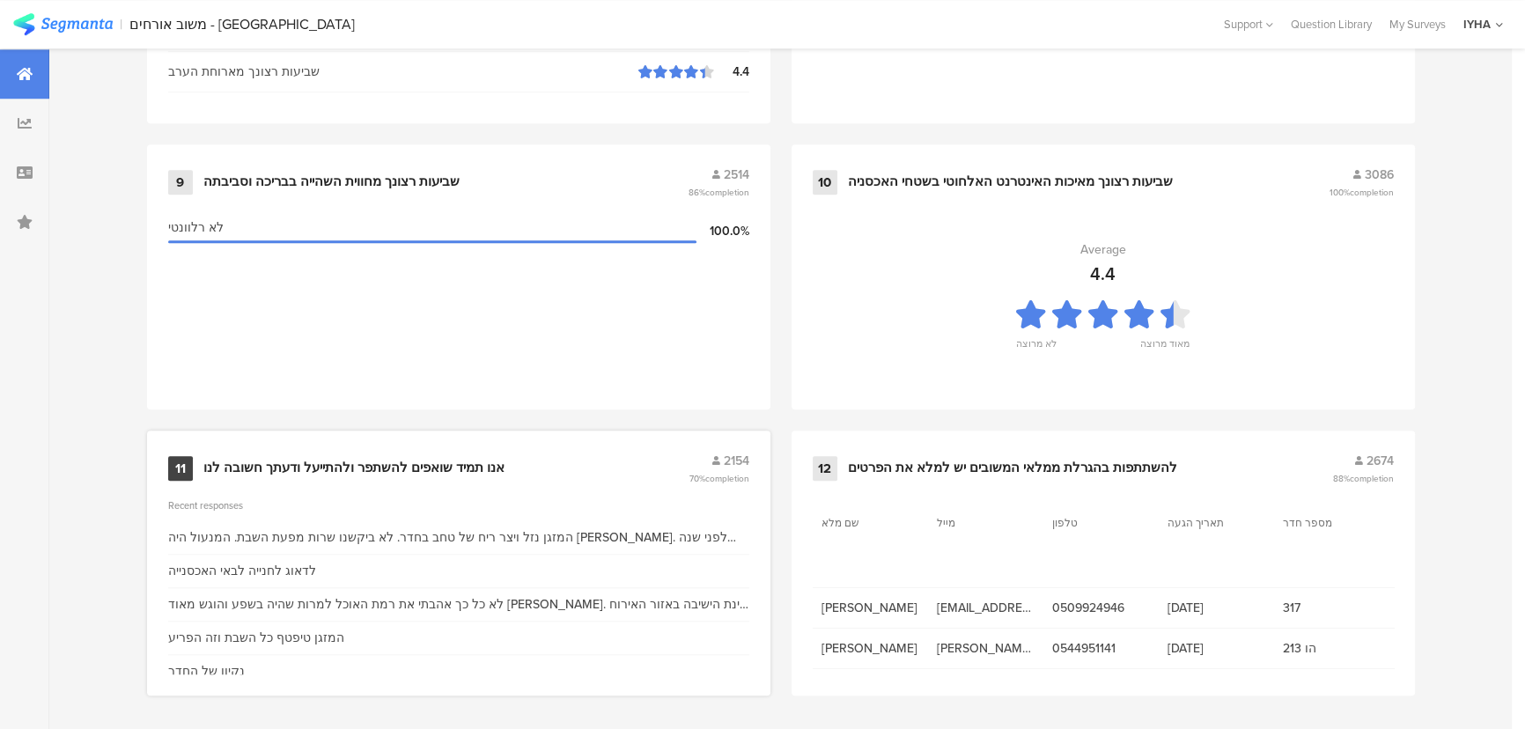
click at [377, 441] on div "11 אנו תמיד שואפים להשתפר ולהתייעל ודעתך חשובה לנו 2154 70% completion Recent r…" at bounding box center [459, 563] width 624 height 265
click at [388, 463] on div "אנו תמיד שואפים להשתפר ולהתייעל ודעתך חשובה לנו" at bounding box center [353, 469] width 301 height 18
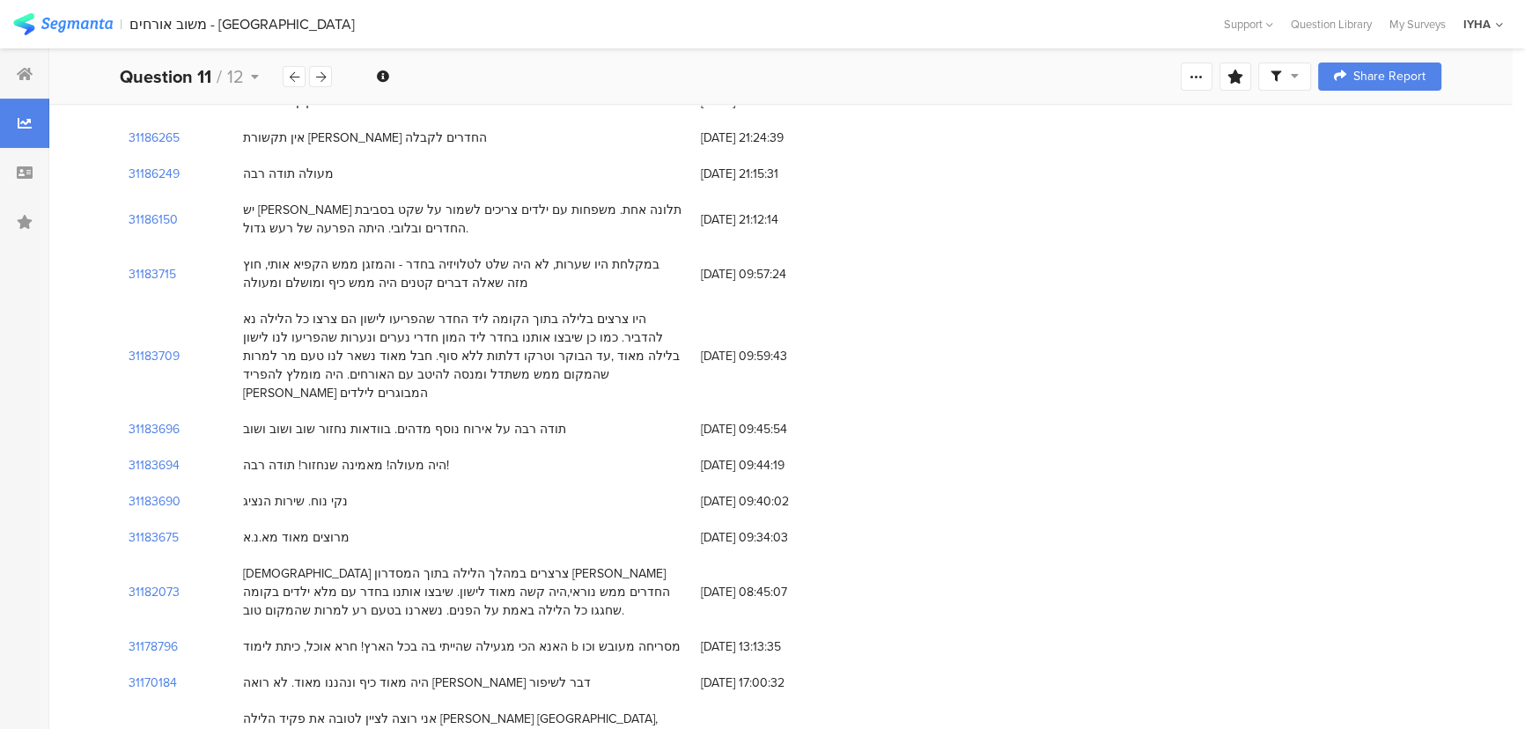
scroll to position [320, 0]
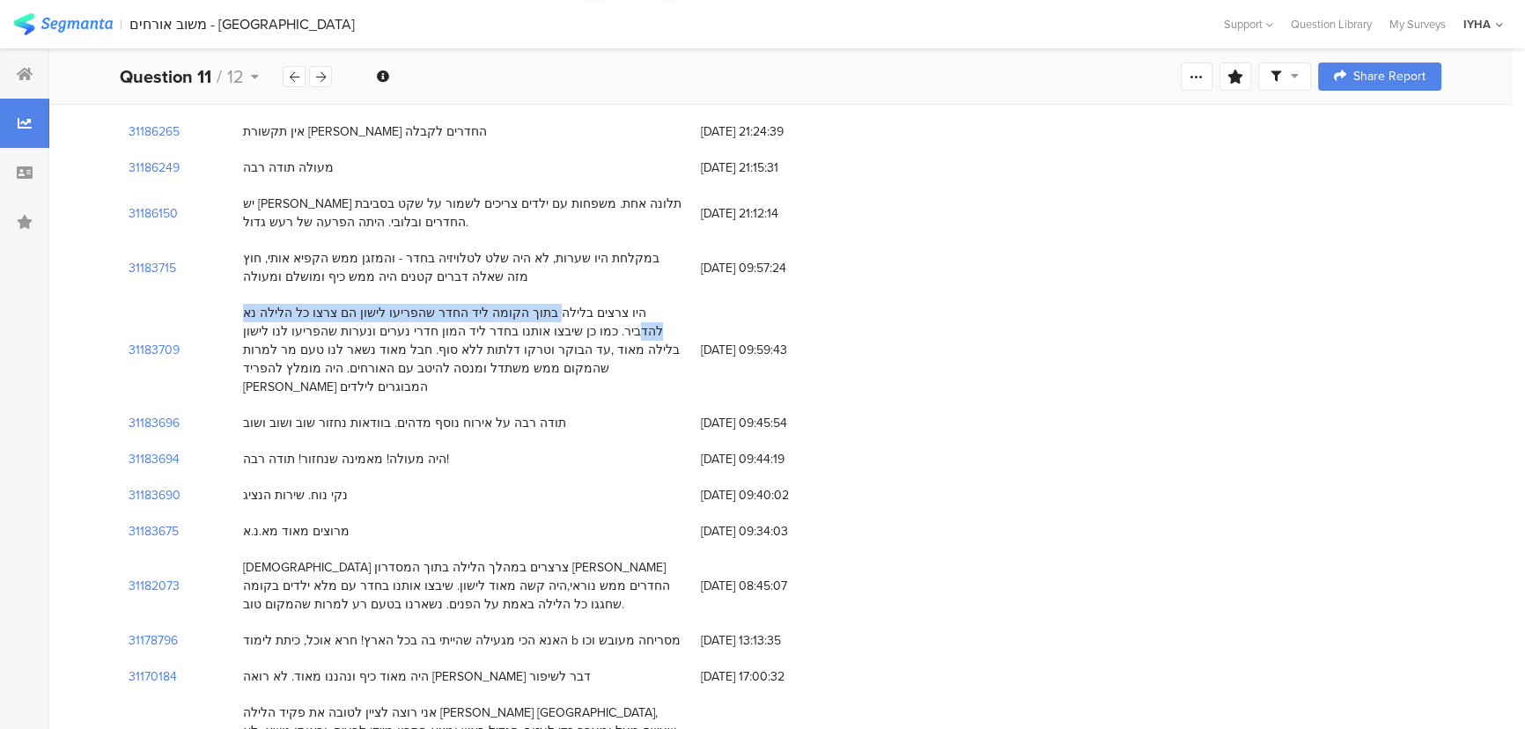
drag, startPoint x: 628, startPoint y: 306, endPoint x: 324, endPoint y: 313, distance: 303.9
click at [324, 314] on div "היו צרצים בלילה בתוך הקומה ליד החדר שהפריעו לישון הם צרצו כל הלילה נא להדביר. כ…" at bounding box center [463, 350] width 440 height 92
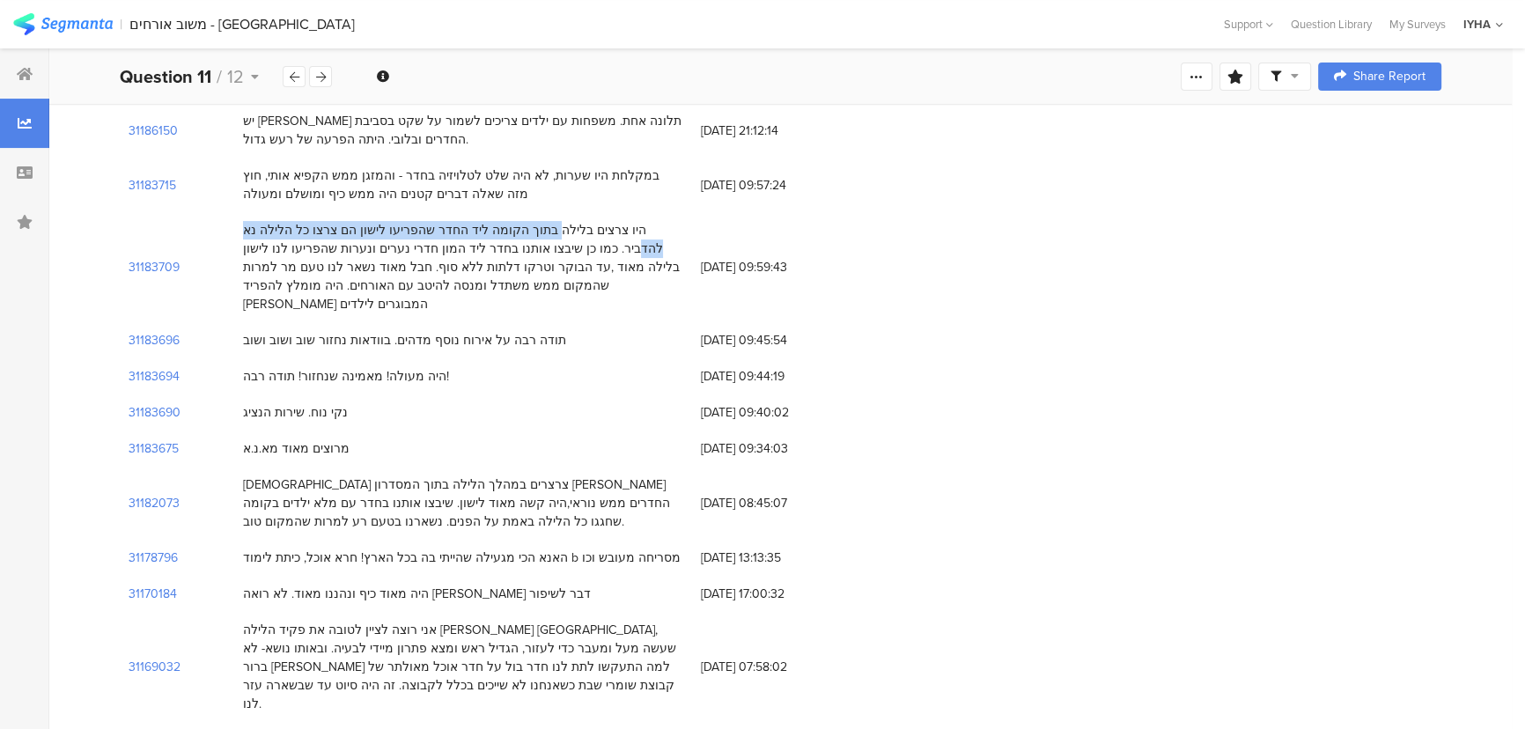
scroll to position [480, 0]
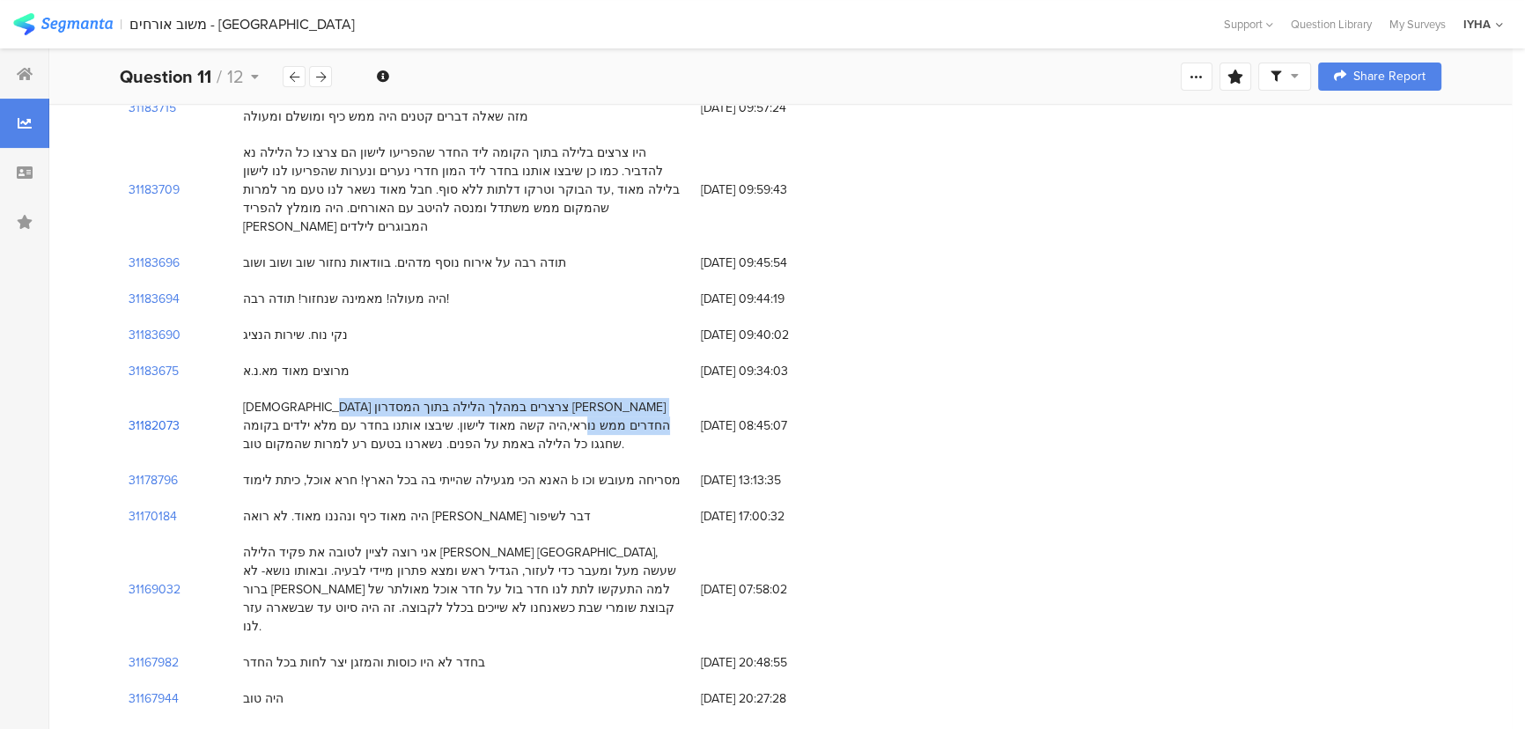
drag, startPoint x: 613, startPoint y: 387, endPoint x: 172, endPoint y: 408, distance: 441.7
click at [250, 398] on div "[DEMOGRAPHIC_DATA] צרצרים במהלך הלילה בתוך המסדרון [PERSON_NAME] החדרים ממש נור…" at bounding box center [463, 425] width 440 height 55
click at [153, 417] on section "31182073" at bounding box center [154, 426] width 51 height 18
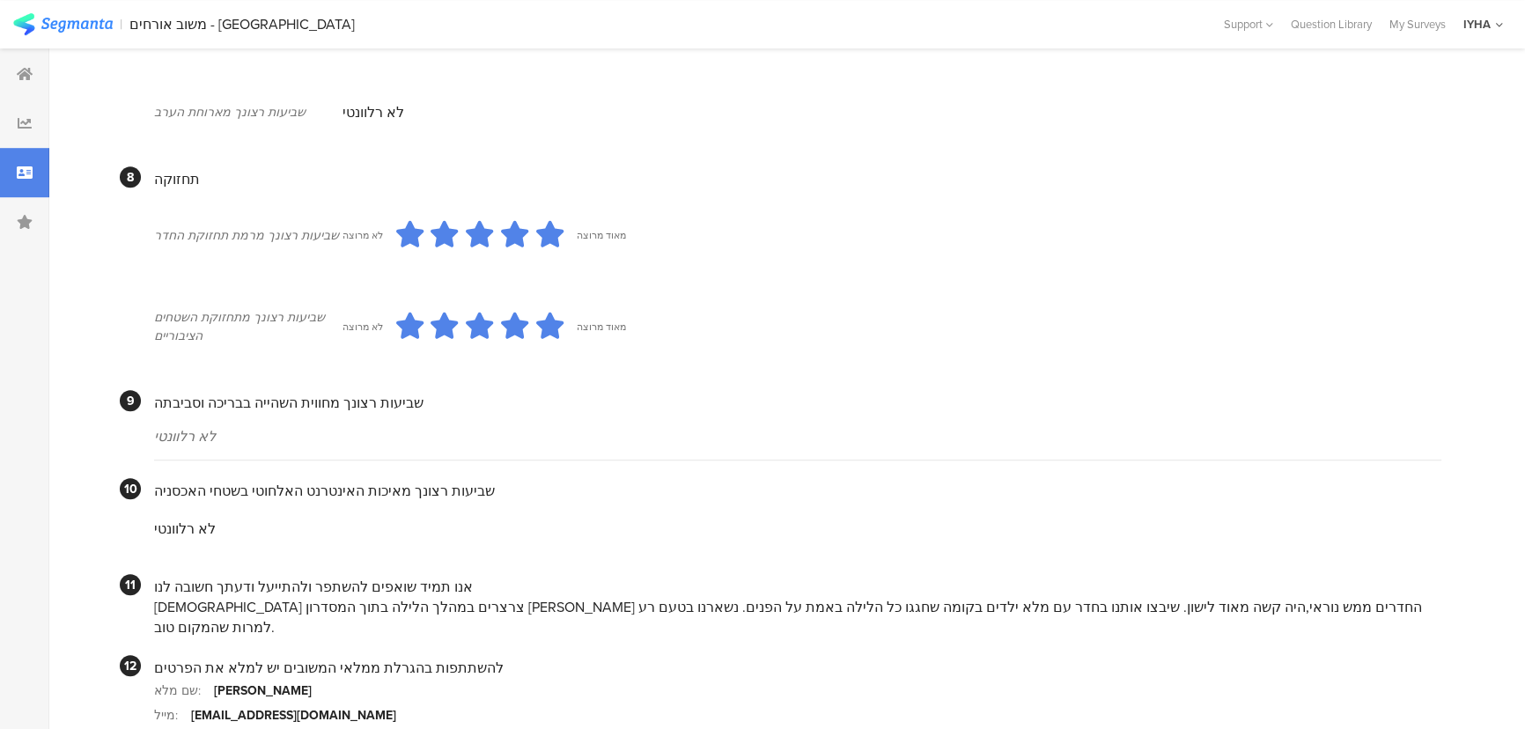
scroll to position [1554, 0]
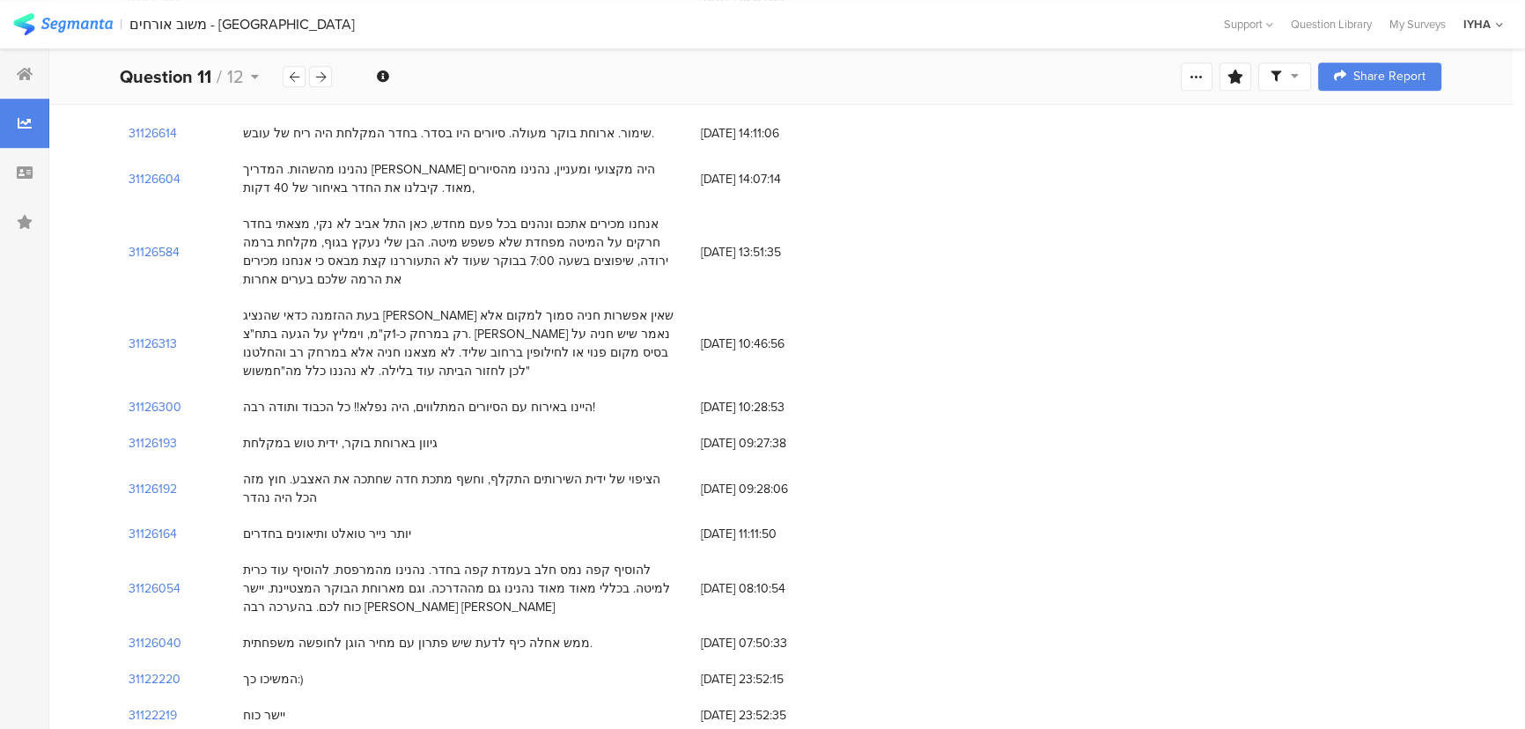
scroll to position [480, 0]
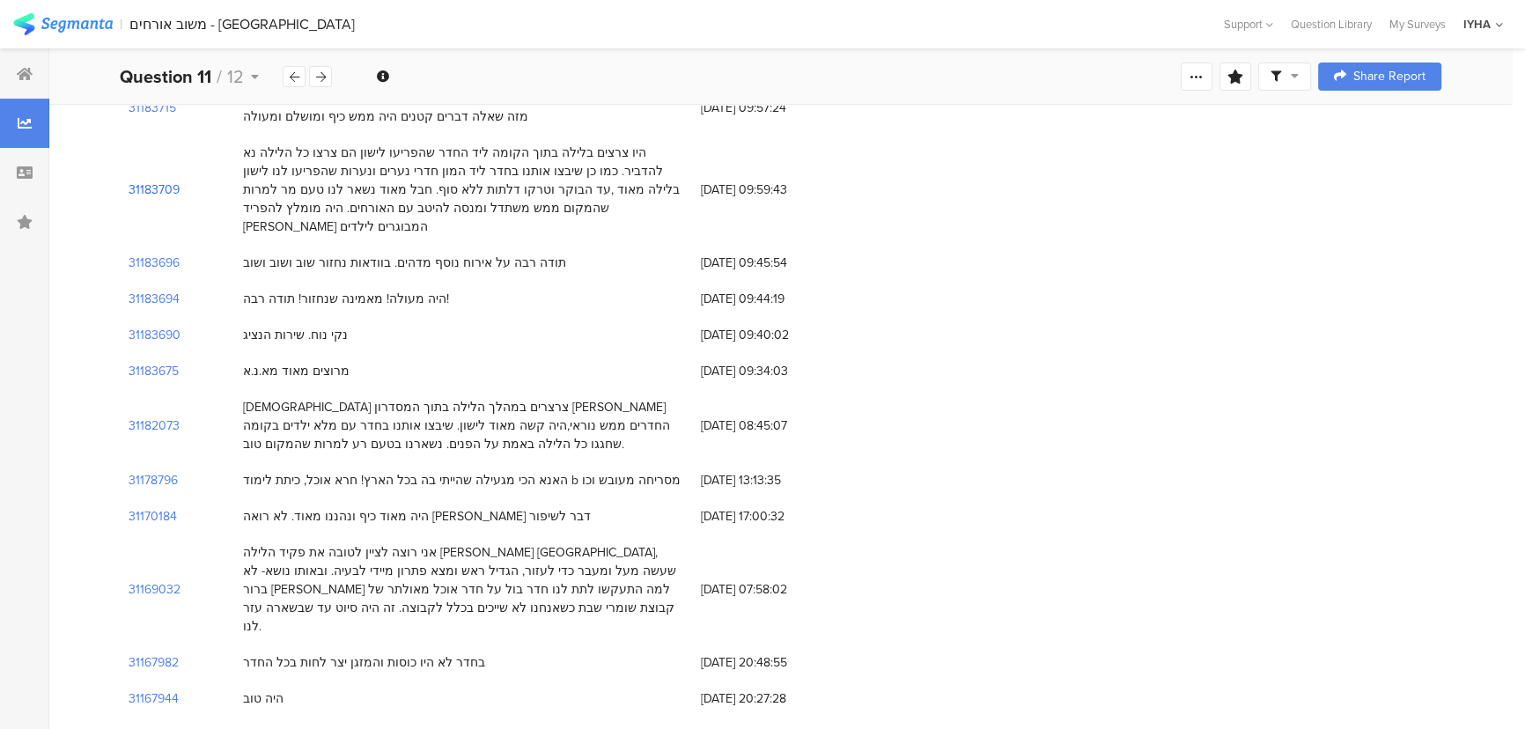
click at [144, 181] on section "31183709" at bounding box center [154, 190] width 51 height 18
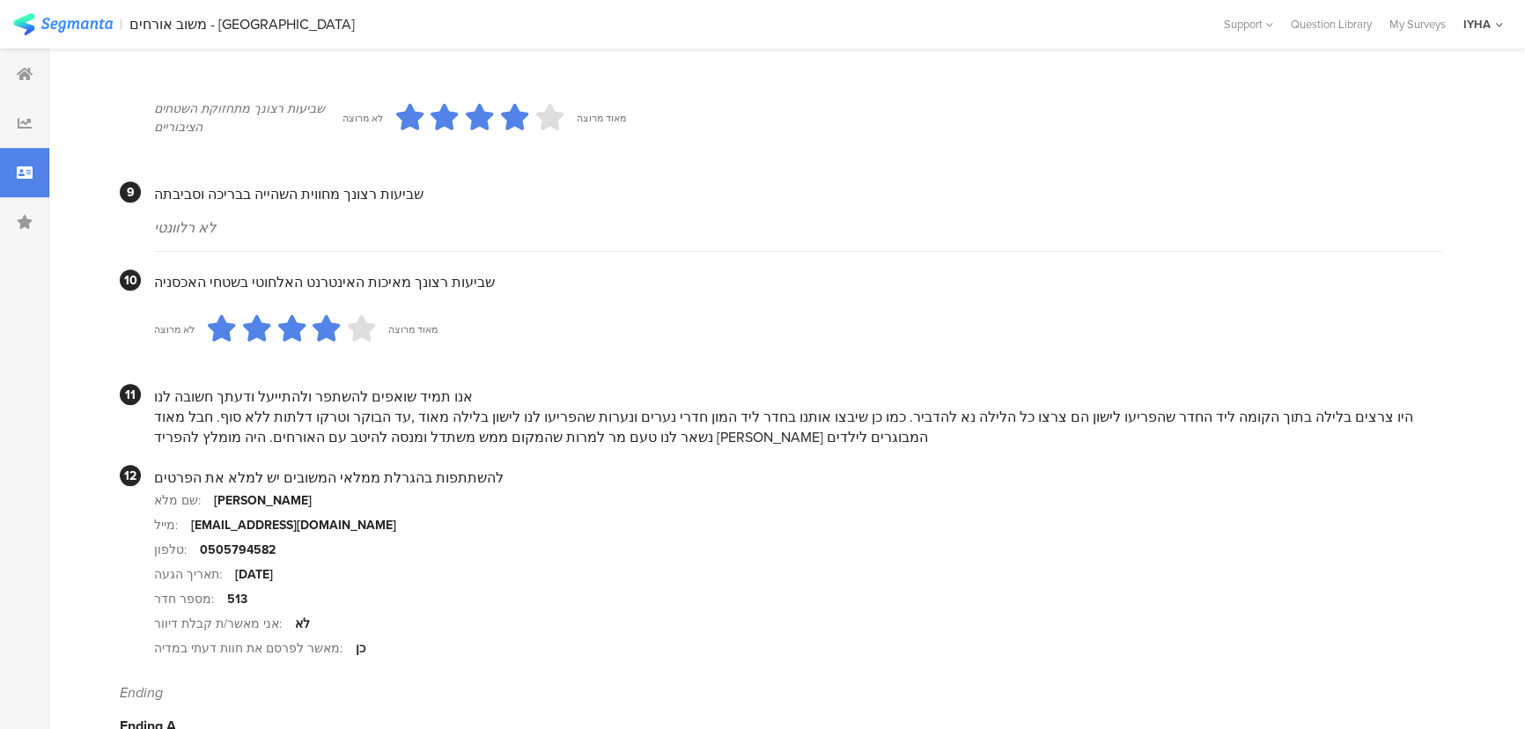
scroll to position [1593, 0]
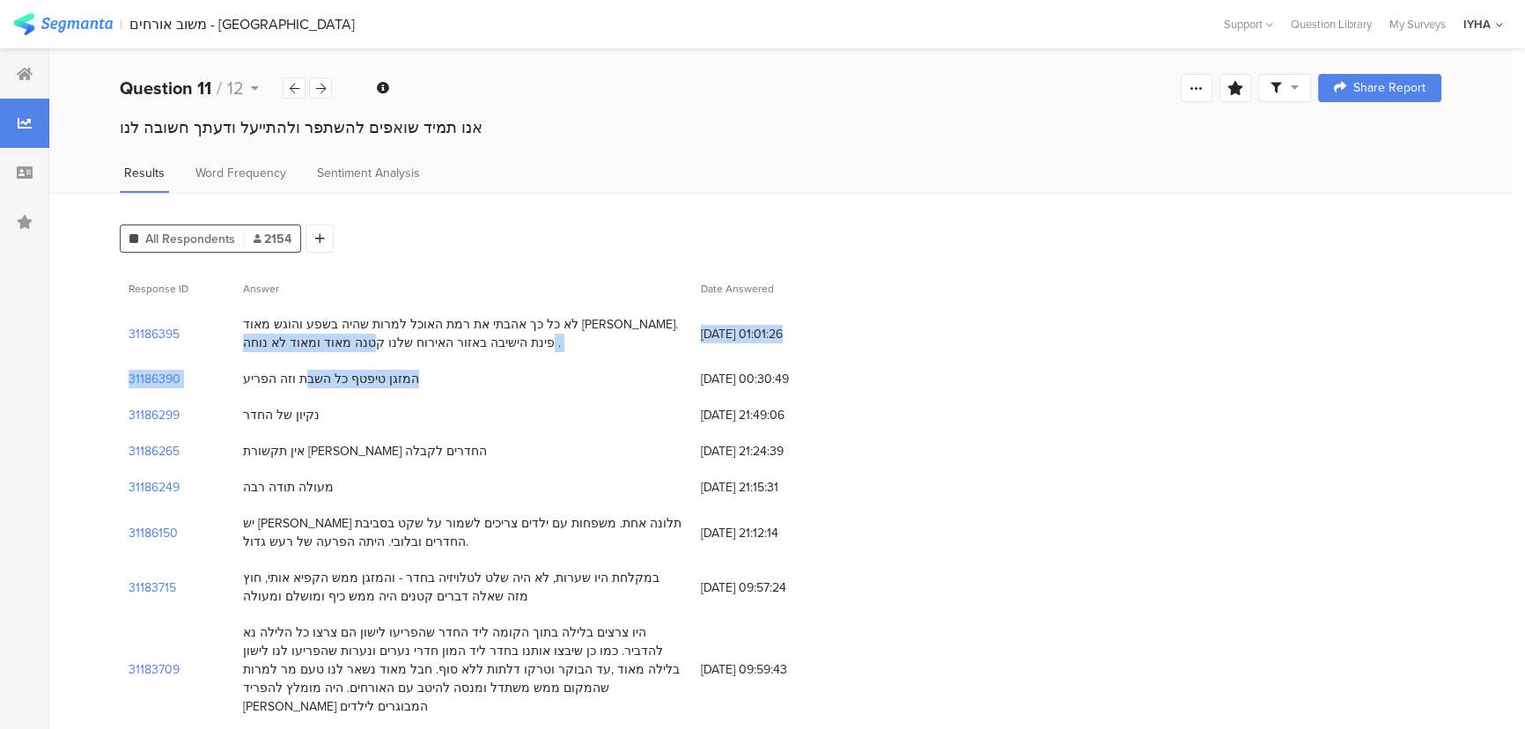
drag, startPoint x: 334, startPoint y: 352, endPoint x: 340, endPoint y: 373, distance: 21.2
drag, startPoint x: 807, startPoint y: 607, endPoint x: 576, endPoint y: 259, distance: 417.4
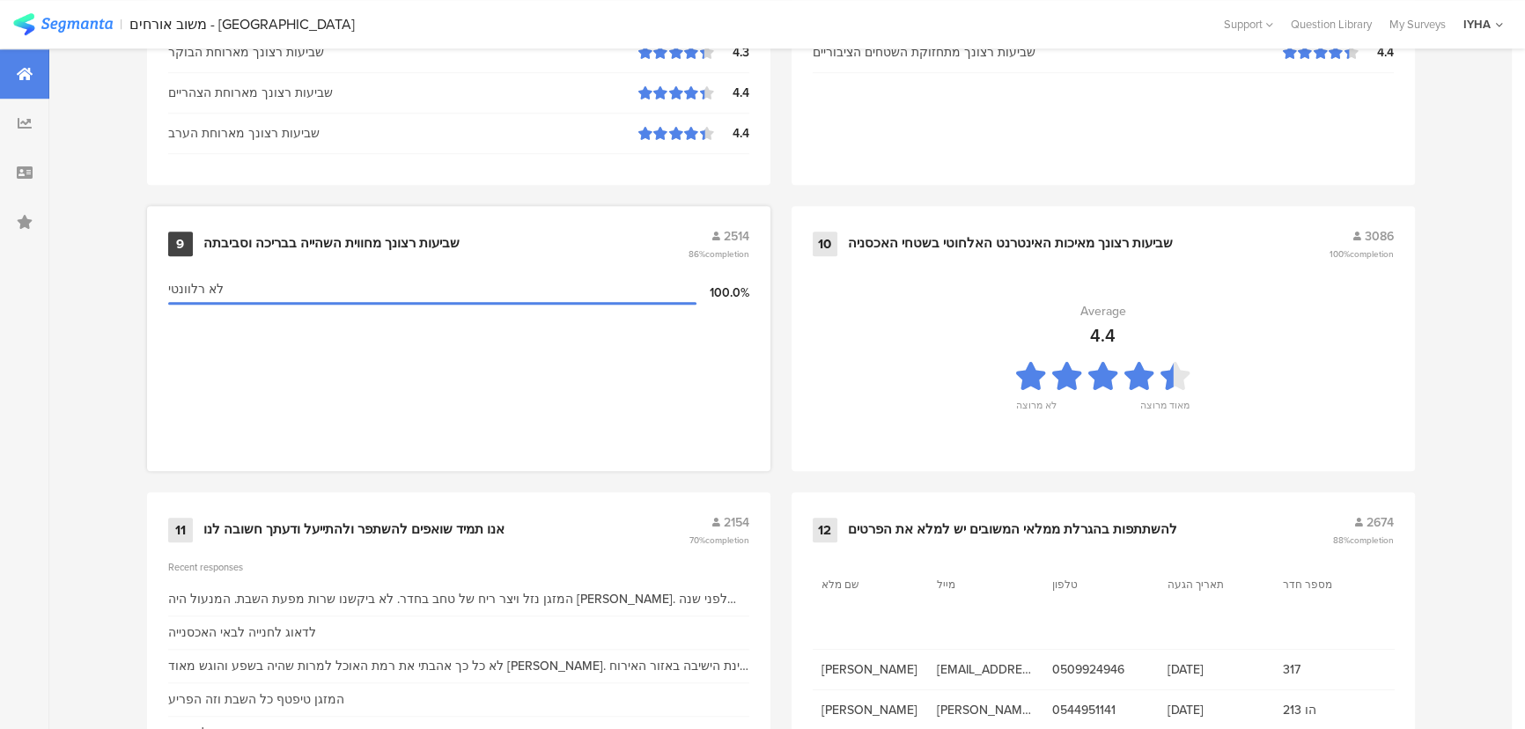
scroll to position [1850, 0]
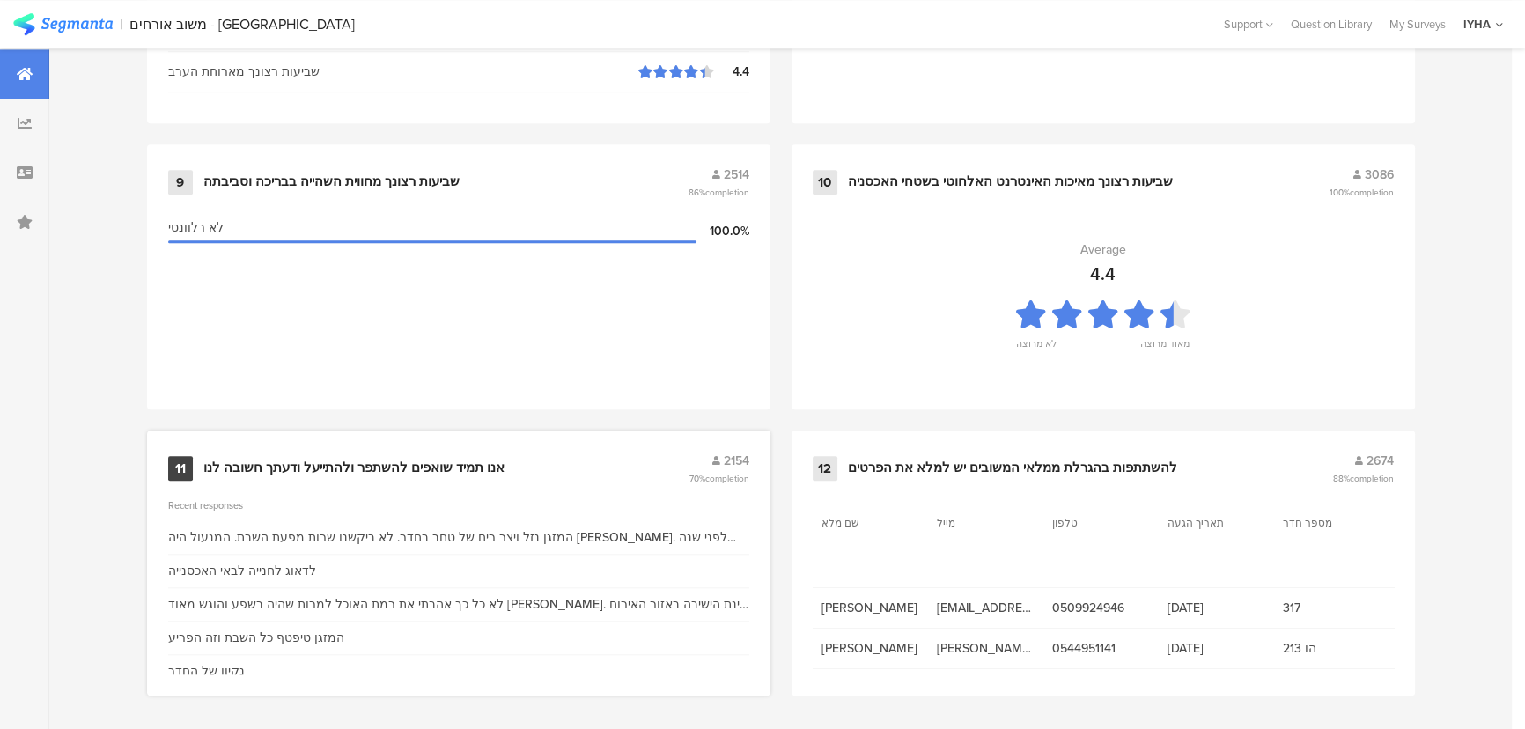
click at [373, 460] on div "אנו תמיד שואפים להשתפר ולהתייעל ודעתך חשובה לנו" at bounding box center [353, 469] width 301 height 18
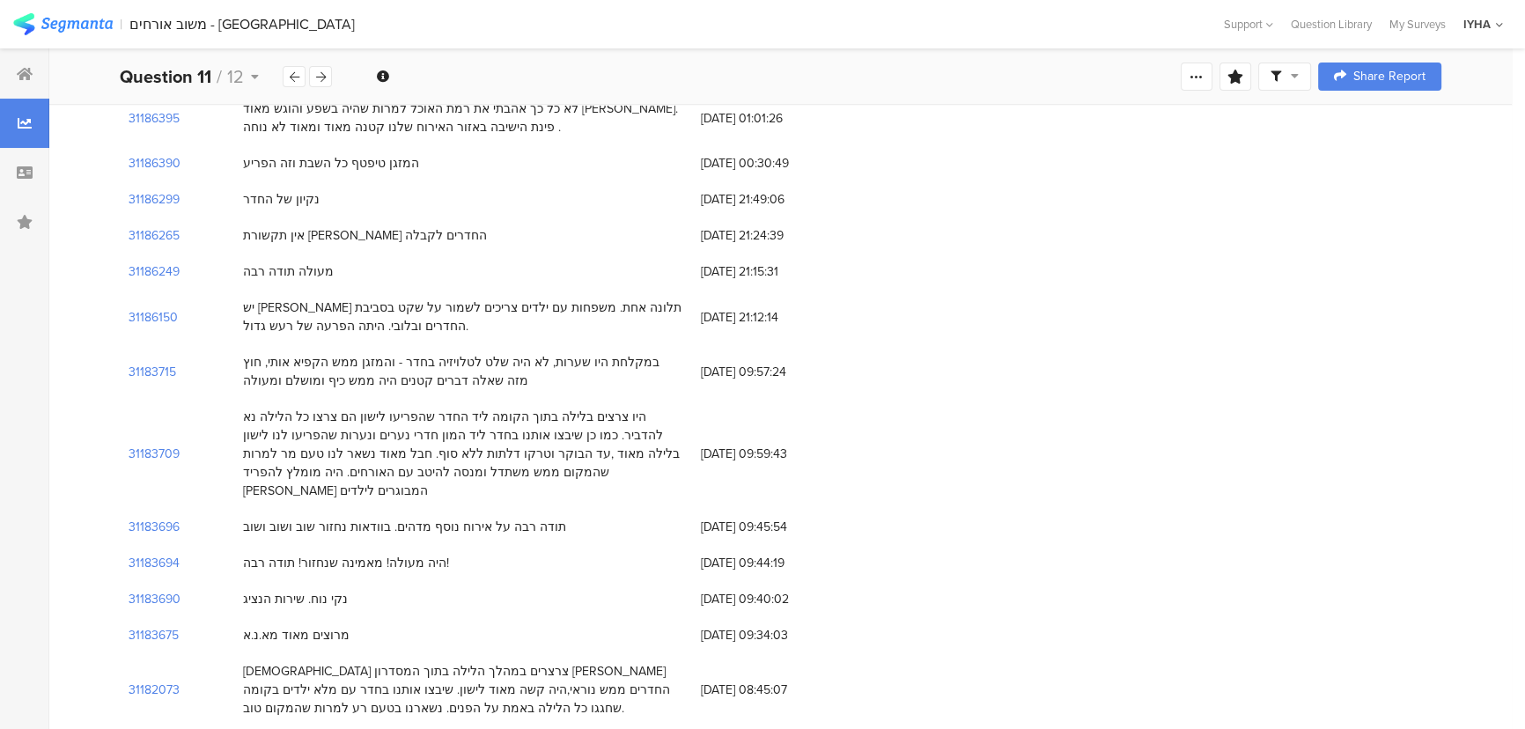
scroll to position [240, 0]
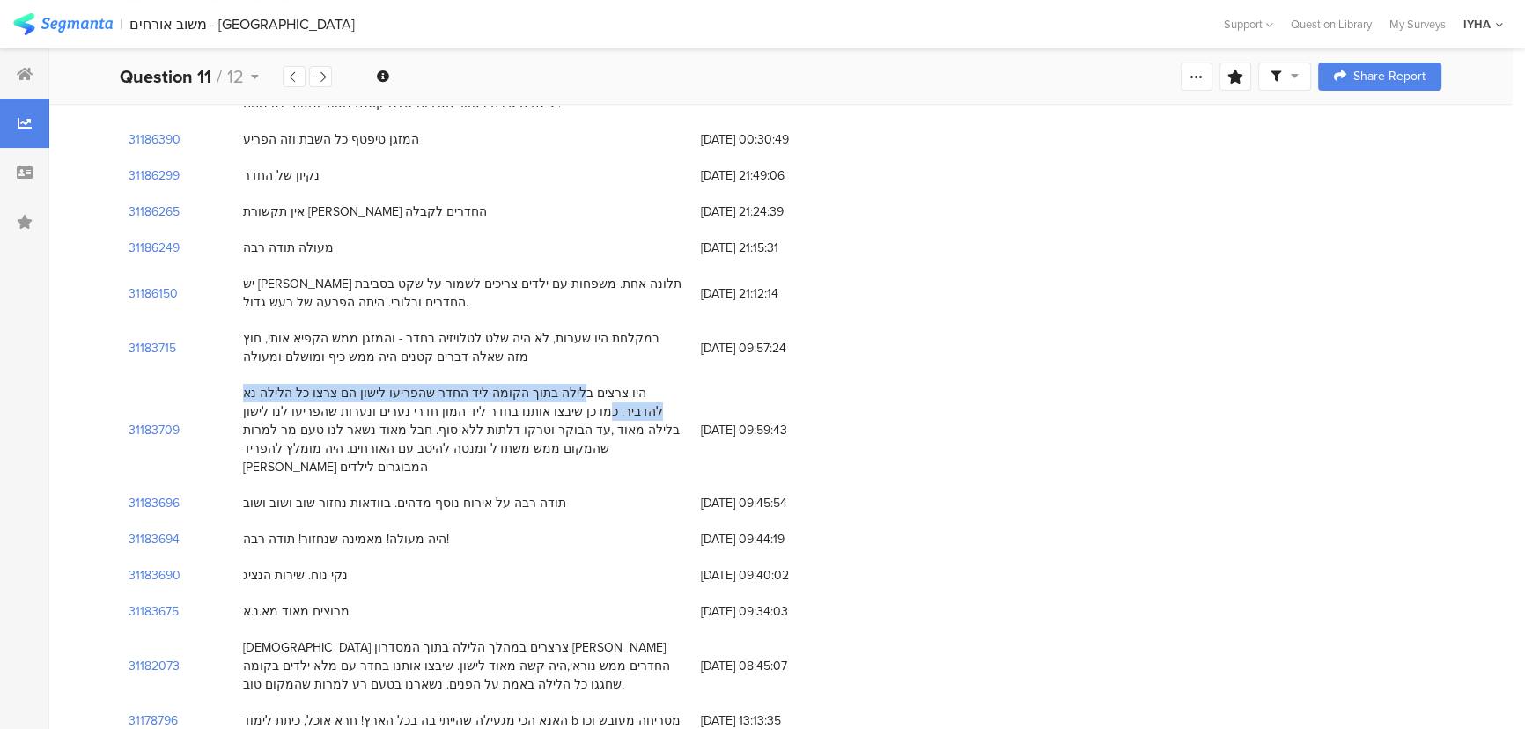
drag, startPoint x: 647, startPoint y: 394, endPoint x: 287, endPoint y: 389, distance: 360.2
click at [287, 389] on div "היו צרצים בלילה בתוך הקומה ליד החדר שהפריעו לישון הם צרצו כל הלילה נא להדביר. כ…" at bounding box center [463, 430] width 440 height 92
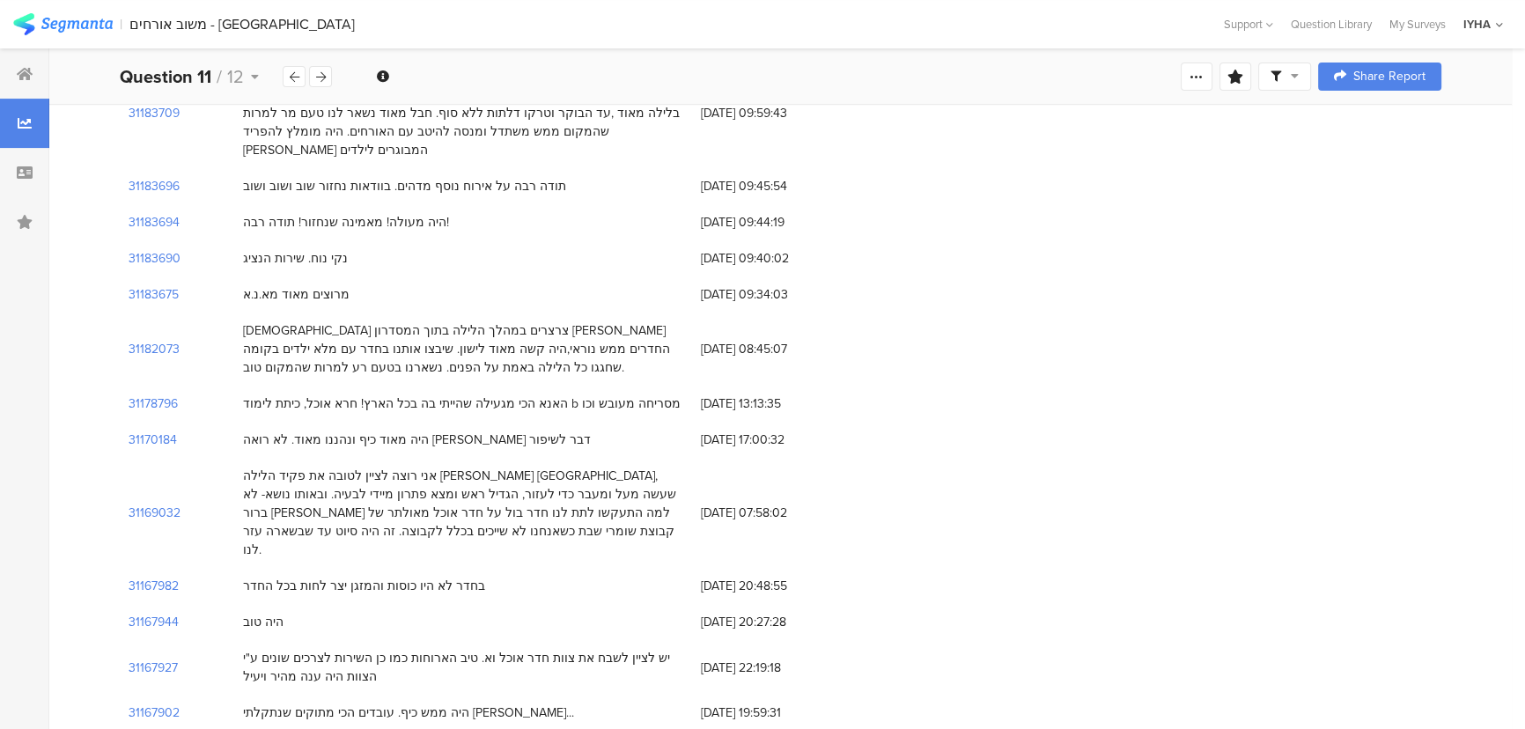
scroll to position [560, 0]
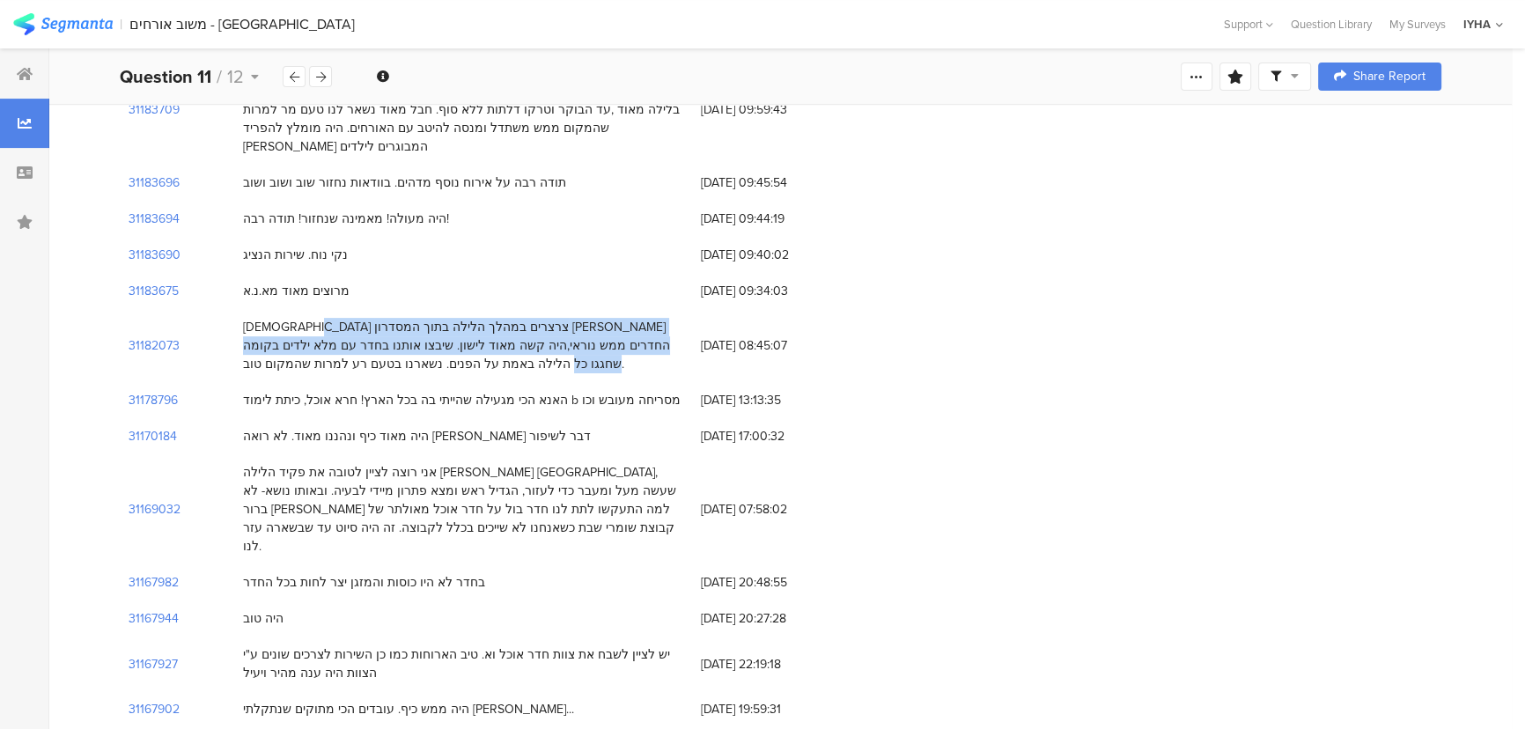
drag, startPoint x: 623, startPoint y: 304, endPoint x: 335, endPoint y: 308, distance: 288.0
click at [335, 318] on div "[DEMOGRAPHIC_DATA] צרצרים במהלך הלילה בתוך המסדרון [PERSON_NAME] החדרים ממש נור…" at bounding box center [463, 345] width 440 height 55
click at [472, 318] on div "[DEMOGRAPHIC_DATA] צרצרים במהלך הלילה בתוך המסדרון [PERSON_NAME] החדרים ממש נור…" at bounding box center [463, 345] width 440 height 55
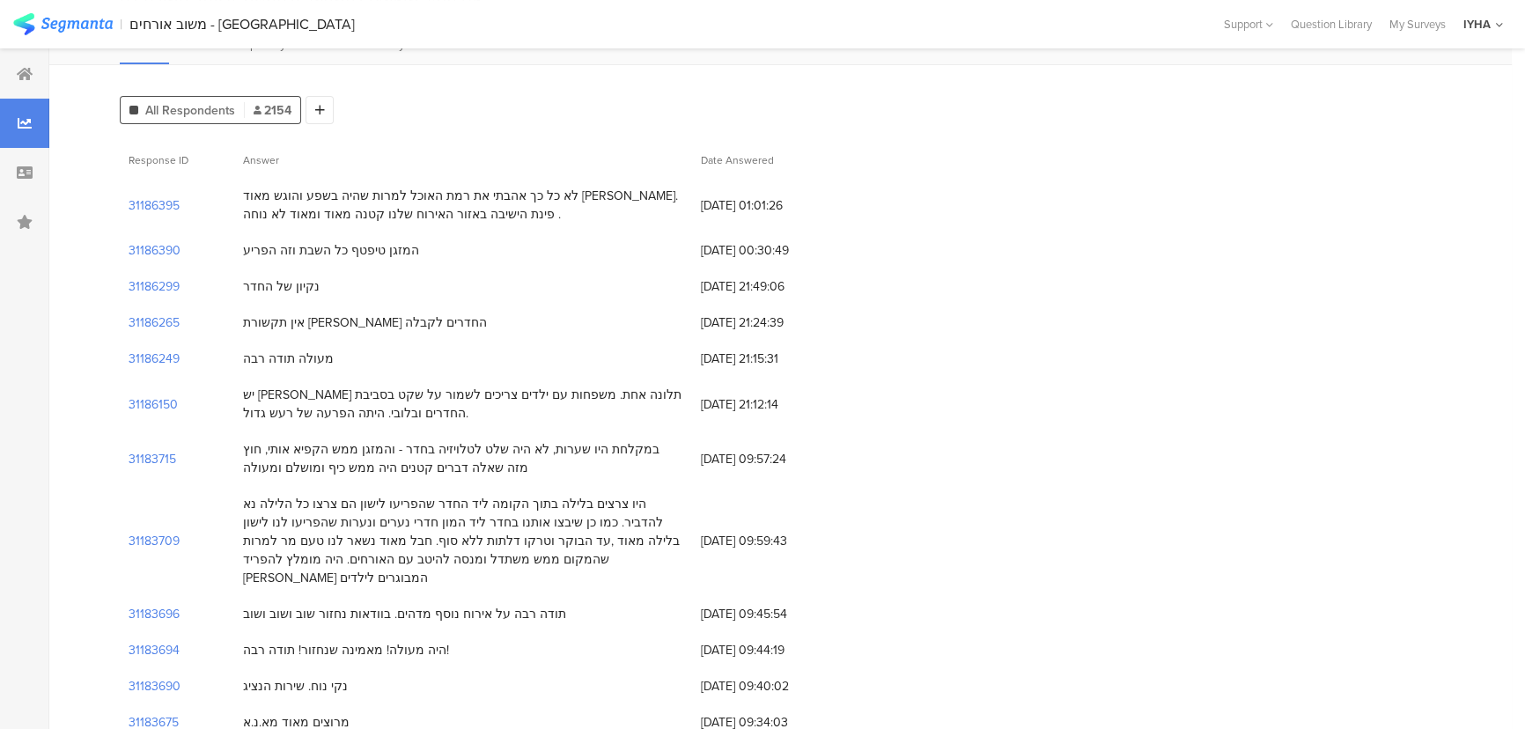
scroll to position [159, 0]
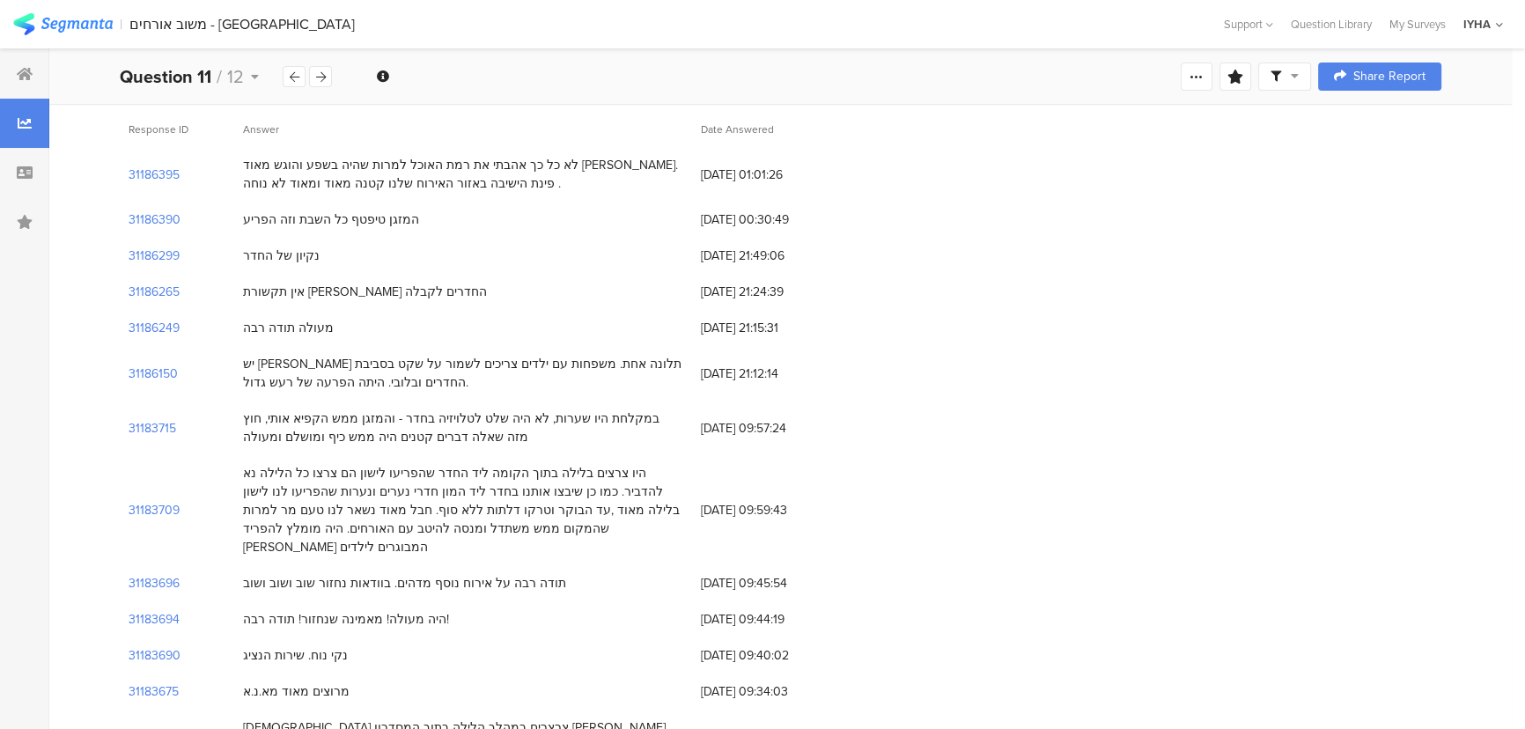
click at [488, 160] on div "לא כל כך אהבתי את רמת האוכל למרות שהיה בשפע והוגש מאוד [PERSON_NAME]. פינת הישי…" at bounding box center [463, 174] width 440 height 37
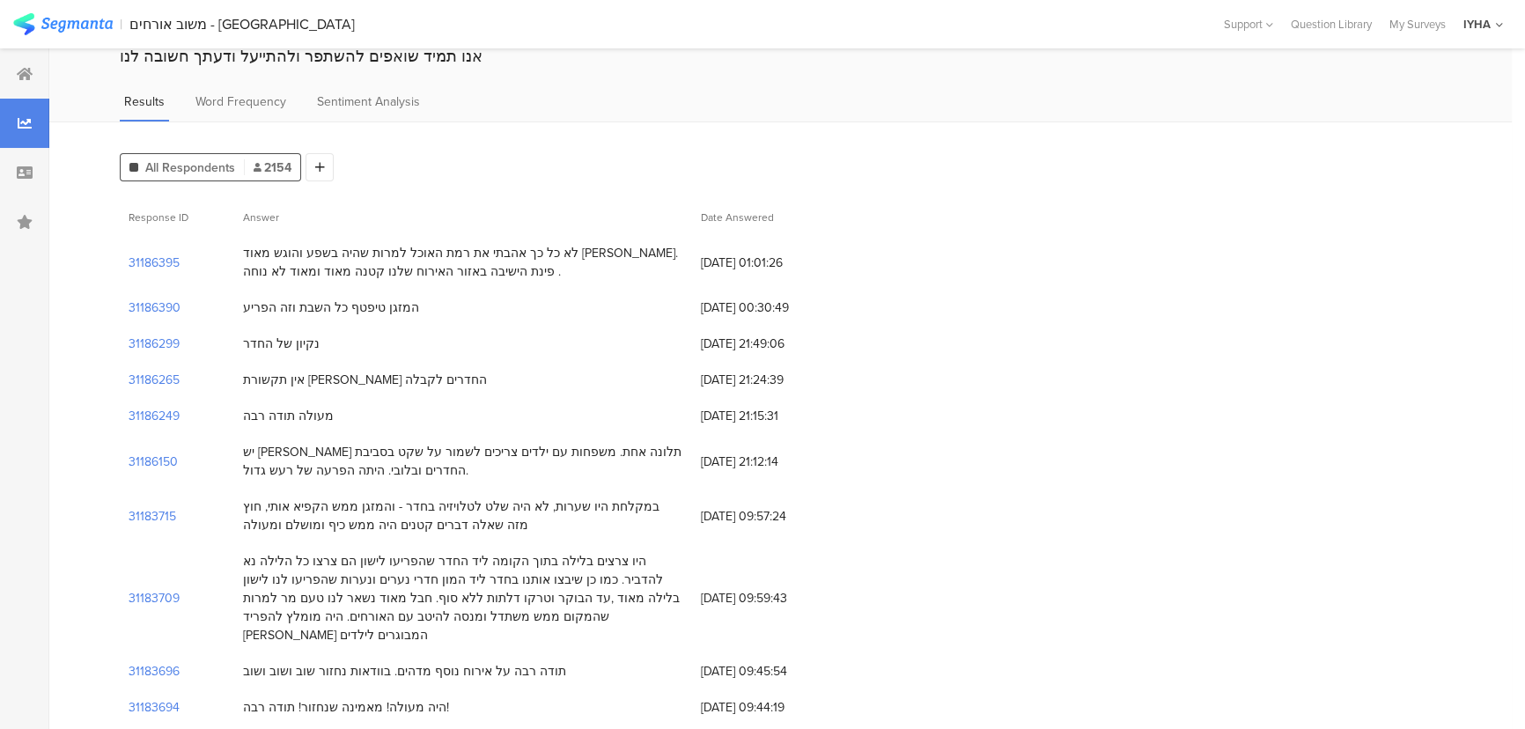
scroll to position [0, 0]
